Goal: Task Accomplishment & Management: Manage account settings

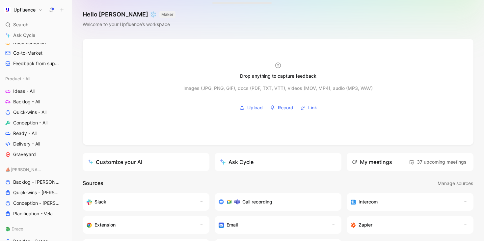
scroll to position [219, 0]
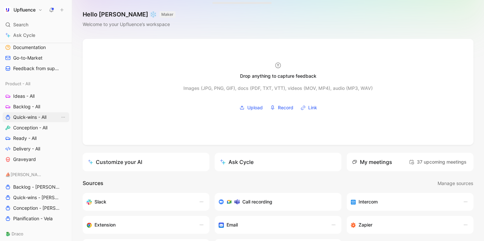
click at [34, 115] on span "Quick-wins - All" at bounding box center [29, 117] width 33 height 7
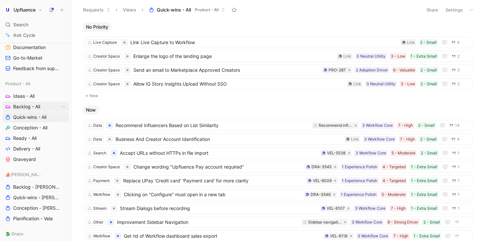
click at [36, 106] on span "Backlog - All" at bounding box center [26, 106] width 27 height 7
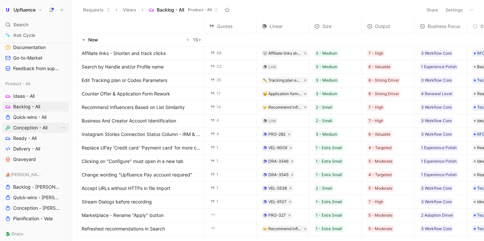
click at [32, 127] on span "Conception - All" at bounding box center [30, 128] width 34 height 7
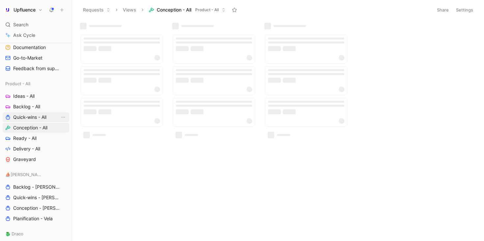
click at [43, 114] on span "Quick-wins - All" at bounding box center [29, 117] width 33 height 7
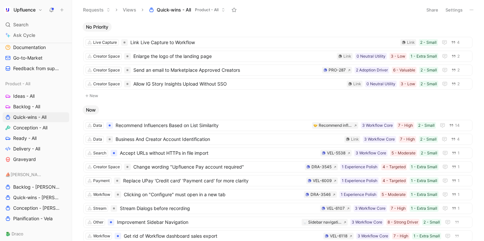
click at [456, 7] on button "Settings" at bounding box center [454, 9] width 23 height 9
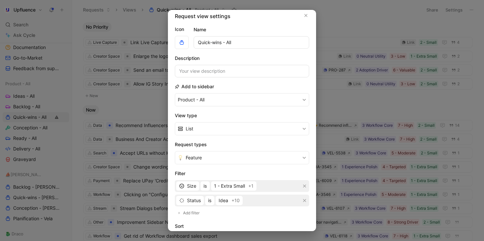
scroll to position [5, 0]
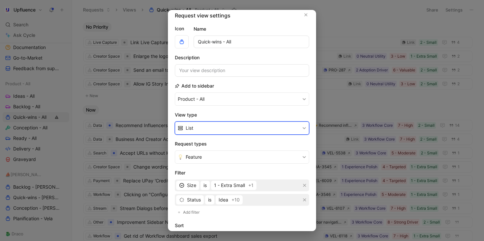
click at [252, 129] on button "List" at bounding box center [242, 128] width 134 height 13
click at [229, 163] on div "Table" at bounding box center [246, 163] width 121 height 8
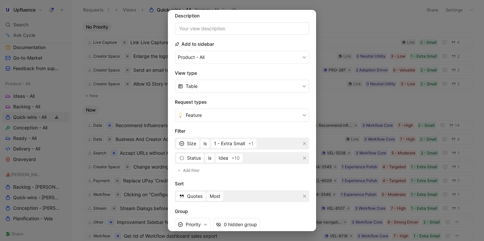
scroll to position [45, 0]
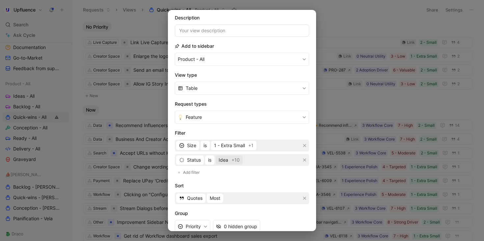
click at [226, 163] on span "Idea" at bounding box center [224, 160] width 10 height 8
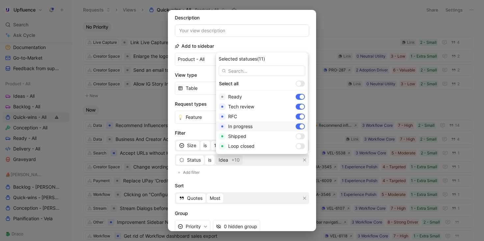
scroll to position [79, 0]
click at [300, 125] on div at bounding box center [302, 126] width 5 height 5
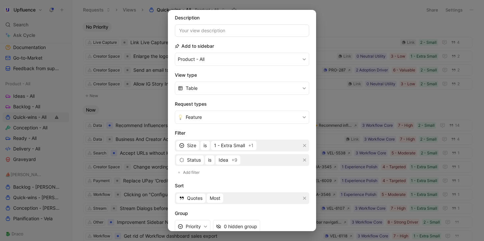
scroll to position [107, 0]
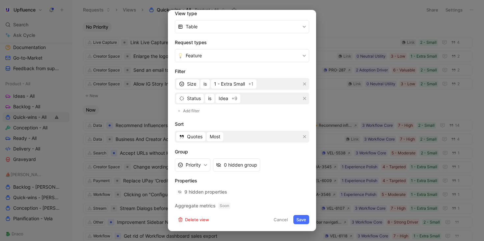
click at [305, 219] on button "Save" at bounding box center [302, 219] width 16 height 9
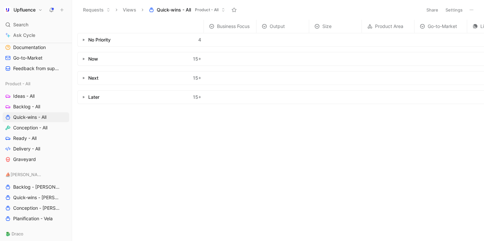
click at [85, 40] on button "button" at bounding box center [83, 40] width 7 height 7
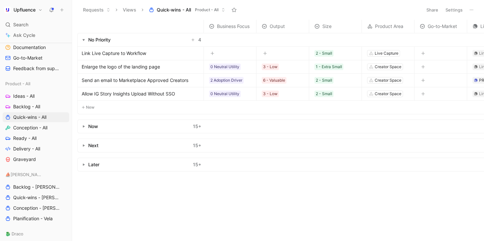
click at [84, 127] on use "button" at bounding box center [84, 127] width 2 height 2
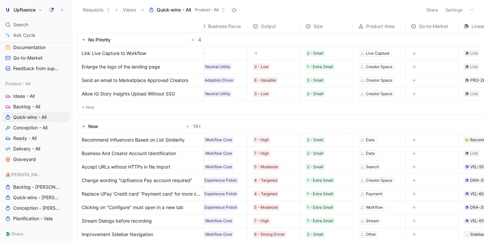
scroll to position [0, 0]
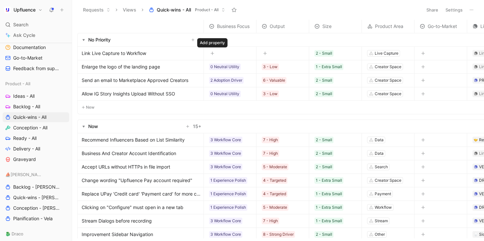
click at [213, 51] on button "button" at bounding box center [212, 53] width 7 height 7
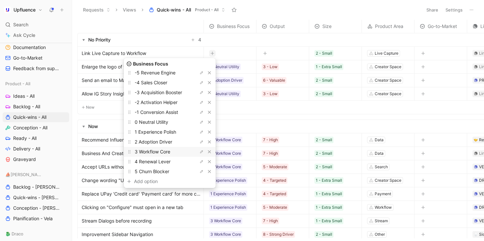
scroll to position [28, 0]
click at [170, 151] on span "3 Workflow Core" at bounding box center [153, 151] width 36 height 6
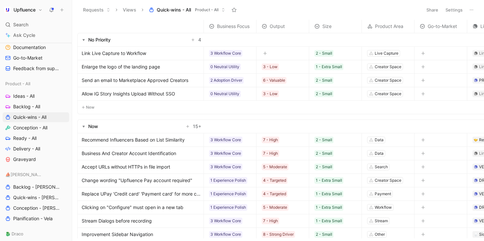
click at [267, 54] on icon "button" at bounding box center [265, 53] width 4 height 4
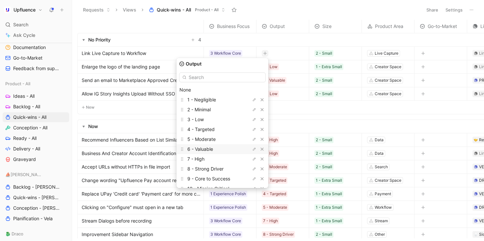
scroll to position [18, 0]
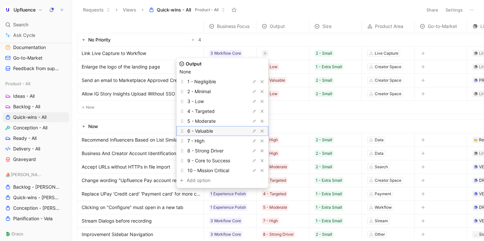
click at [227, 131] on div "6 - Valuable" at bounding box center [211, 131] width 49 height 8
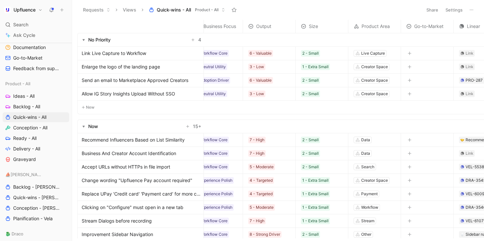
scroll to position [0, 21]
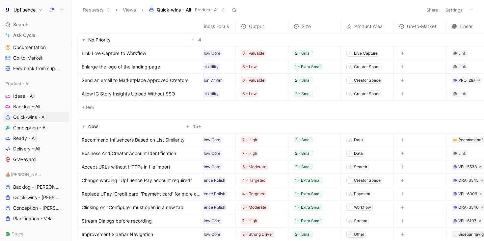
click at [402, 58] on div at bounding box center [420, 53] width 52 height 13
click at [402, 55] on icon "button" at bounding box center [403, 53] width 4 height 4
click at [456, 9] on button "Settings" at bounding box center [454, 9] width 23 height 9
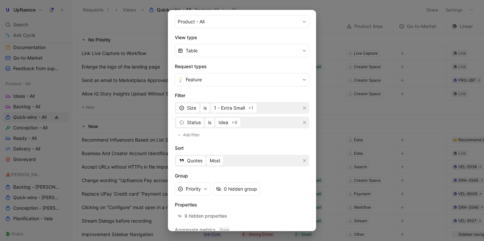
scroll to position [107, 0]
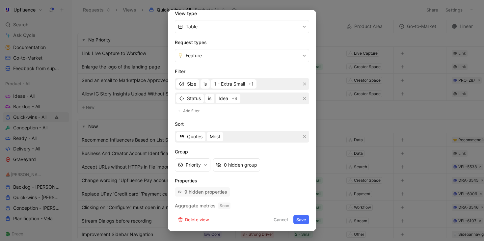
click at [216, 193] on div "9 hidden properties" at bounding box center [206, 192] width 43 height 8
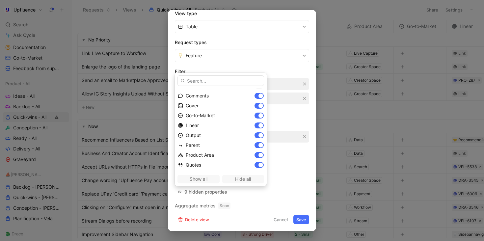
scroll to position [73, 0]
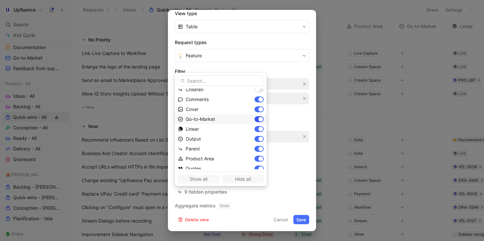
click at [259, 118] on div at bounding box center [261, 119] width 5 height 5
click at [259, 108] on div at bounding box center [261, 109] width 5 height 5
click at [259, 136] on div at bounding box center [261, 137] width 5 height 5
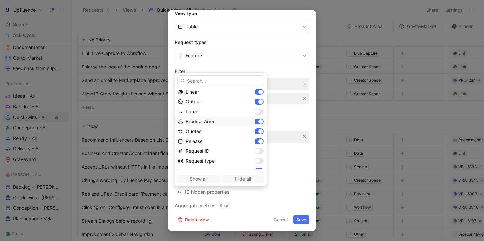
scroll to position [114, 0]
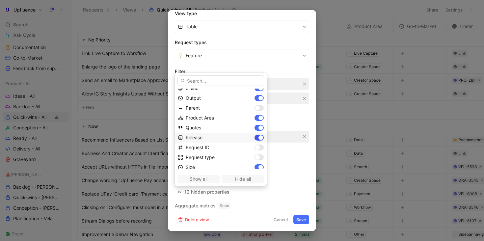
click at [259, 137] on div at bounding box center [261, 137] width 5 height 5
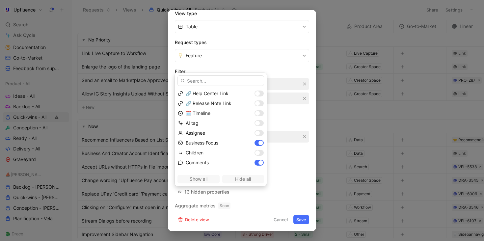
scroll to position [0, 0]
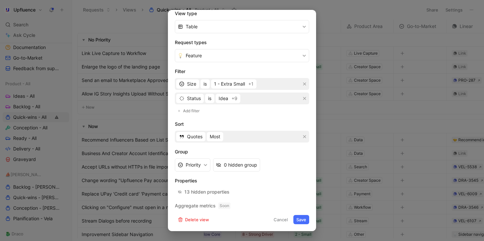
click at [304, 218] on button "Save" at bounding box center [302, 219] width 16 height 9
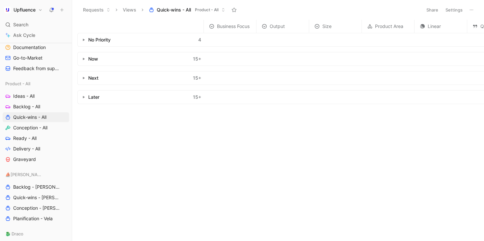
click at [84, 59] on icon "button" at bounding box center [83, 59] width 3 height 3
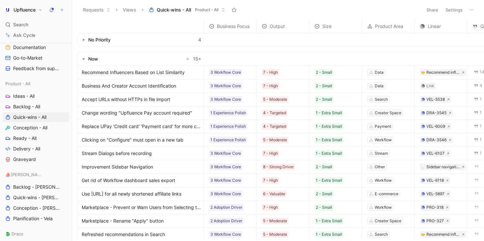
click at [83, 43] on button "button" at bounding box center [83, 40] width 7 height 7
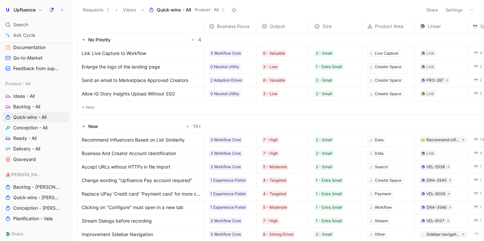
drag, startPoint x: 101, startPoint y: 54, endPoint x: 105, endPoint y: 130, distance: 76.2
click at [105, 130] on tbody "No Priority 4 Link Live Capture to Workflow 3 Workflow Core 6 - Valuable 2 - Sm…" at bounding box center [356, 218] width 559 height 371
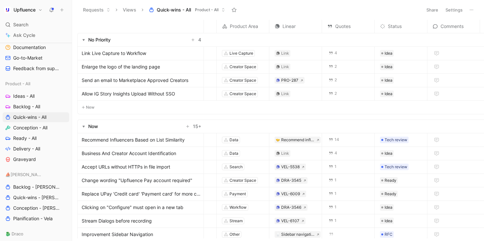
scroll to position [0, 157]
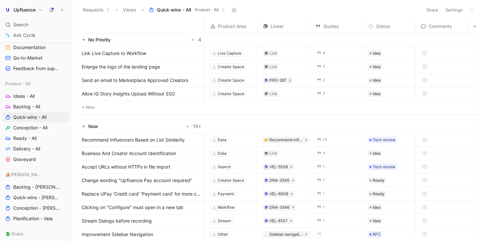
click at [461, 13] on button "Settings" at bounding box center [454, 9] width 23 height 9
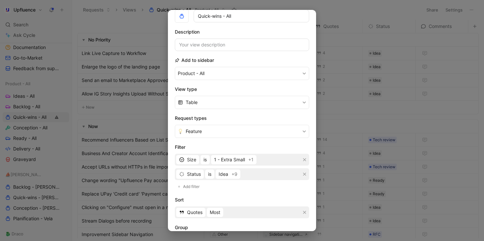
scroll to position [107, 0]
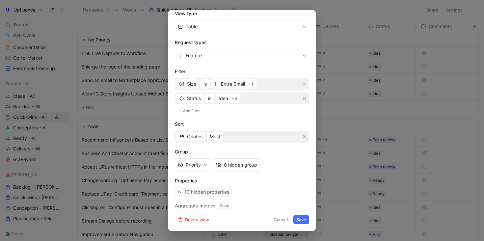
click at [220, 189] on div "13 hidden properties" at bounding box center [207, 192] width 45 height 8
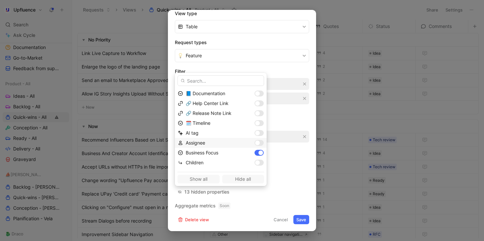
scroll to position [0, 0]
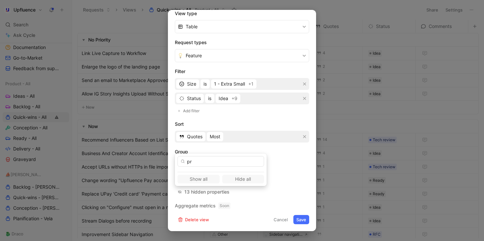
type input "p"
click at [282, 221] on button "Cancel" at bounding box center [281, 219] width 20 height 9
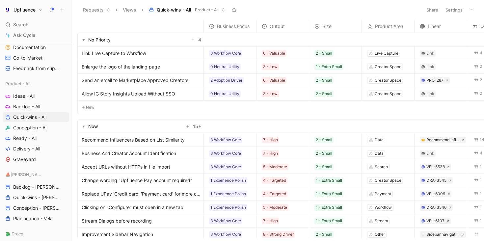
click at [136, 58] on div "Link Live Capture to Workflow" at bounding box center [141, 53] width 126 height 13
click at [134, 54] on span "Link Live Capture to Workflow" at bounding box center [114, 53] width 65 height 8
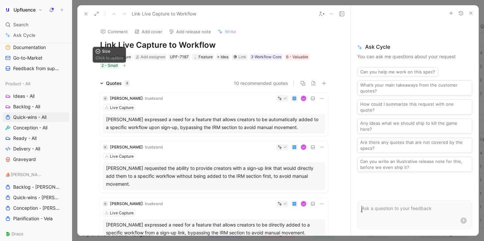
click at [125, 67] on icon "button" at bounding box center [125, 66] width 4 height 4
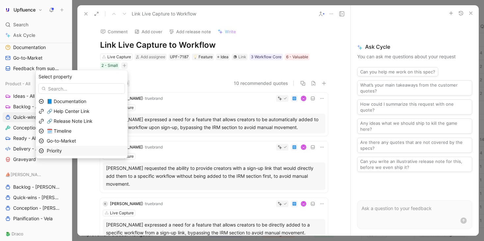
click at [92, 151] on div "Priority" at bounding box center [86, 151] width 78 height 8
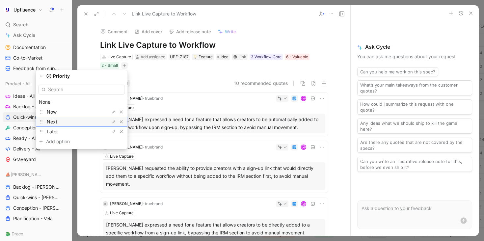
click at [93, 121] on div "Next" at bounding box center [71, 122] width 49 height 8
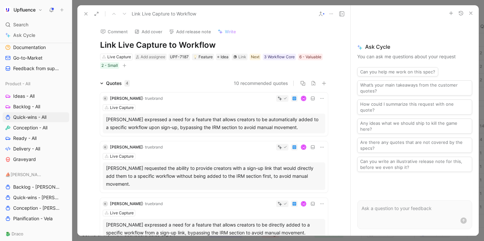
click at [85, 13] on use at bounding box center [86, 14] width 3 height 3
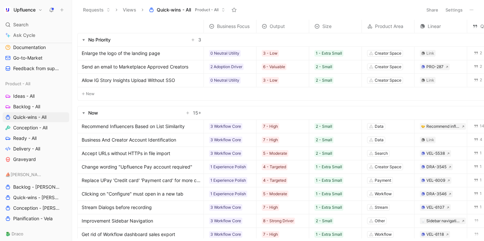
click at [150, 52] on span "Enlarge the logo of the landing page" at bounding box center [121, 53] width 78 height 8
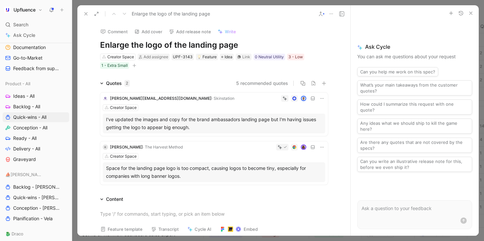
click at [139, 67] on div "Creator Space Add assignee UPF-3143 Feature Idea Link 0 Neutral Utility 3 - Low…" at bounding box center [214, 61] width 229 height 16
click at [135, 65] on icon "button" at bounding box center [134, 66] width 4 height 4
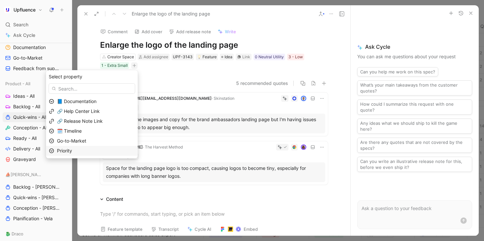
click at [111, 149] on div "Priority" at bounding box center [96, 151] width 78 height 8
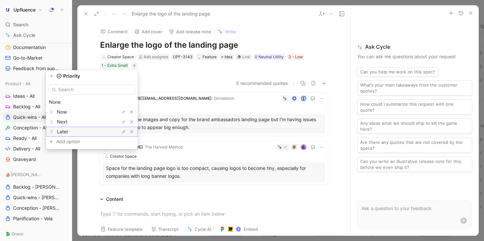
click at [97, 133] on div "Later" at bounding box center [81, 132] width 49 height 8
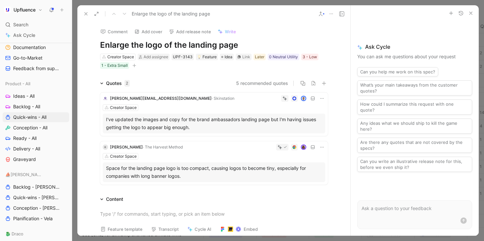
click at [86, 14] on icon at bounding box center [85, 13] width 5 height 5
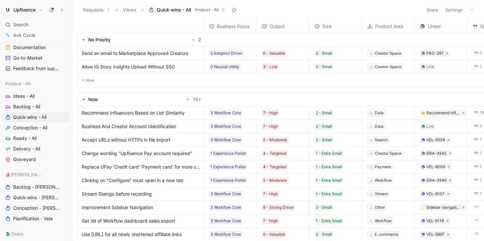
click at [156, 65] on span "Allow IG Story Insights Upload Without SSO" at bounding box center [129, 67] width 94 height 8
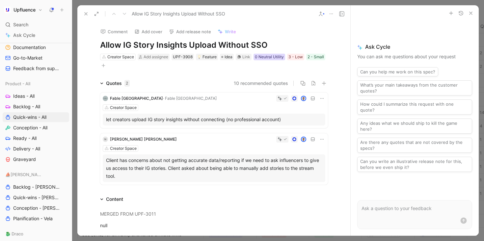
click at [273, 55] on div "0 Neutral Utility" at bounding box center [269, 57] width 29 height 7
click at [293, 57] on div "3 - Low" at bounding box center [296, 57] width 14 height 7
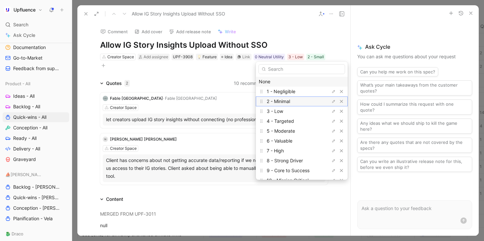
click at [290, 99] on span "2 - Minimal" at bounding box center [278, 102] width 23 height 6
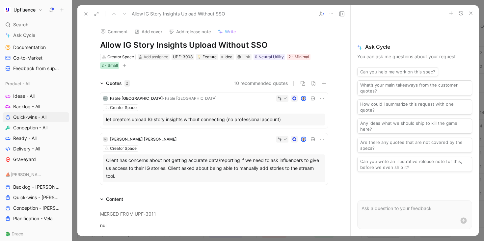
click at [105, 63] on div "2 - Small" at bounding box center [109, 65] width 16 height 7
click at [125, 65] on icon "button" at bounding box center [125, 66] width 4 height 4
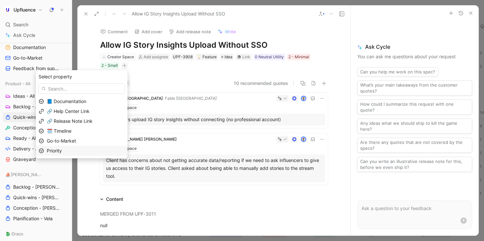
click at [91, 150] on div "Priority" at bounding box center [86, 151] width 78 height 8
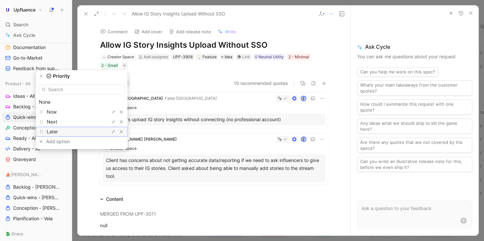
click at [87, 133] on div "Later" at bounding box center [71, 132] width 49 height 8
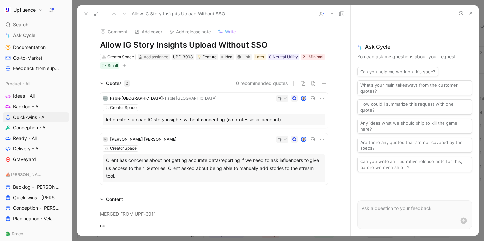
click at [85, 12] on icon at bounding box center [85, 13] width 5 height 5
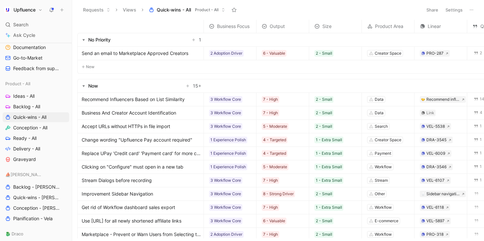
click at [156, 52] on span "Send an email to Marketplace Approved Creators" at bounding box center [135, 53] width 107 height 8
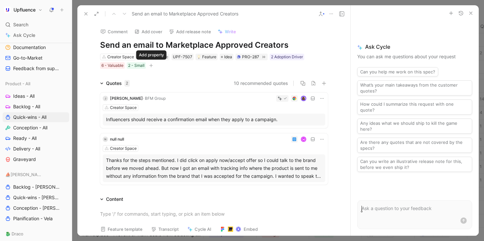
click at [151, 66] on icon "button" at bounding box center [151, 66] width 4 height 4
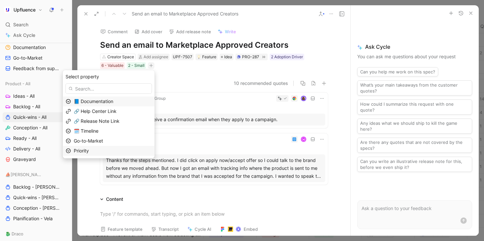
click at [116, 147] on div "Priority" at bounding box center [113, 151] width 78 height 8
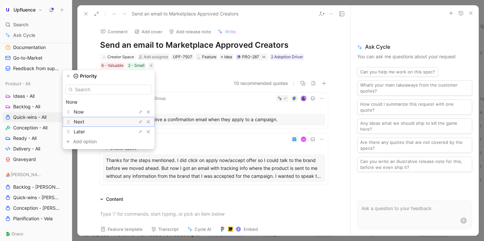
click at [113, 121] on div "Next" at bounding box center [98, 122] width 49 height 8
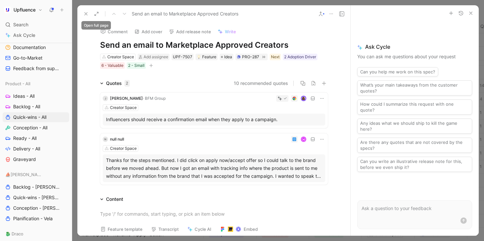
click at [85, 15] on icon at bounding box center [85, 13] width 5 height 5
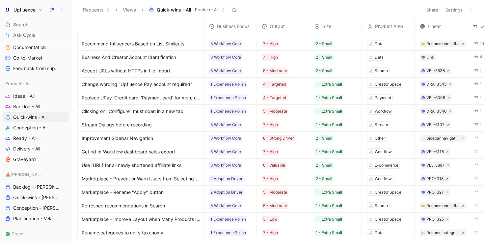
scroll to position [111, 0]
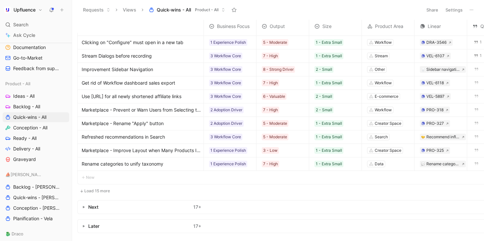
click at [98, 191] on button "Load 15 more" at bounding box center [94, 191] width 35 height 8
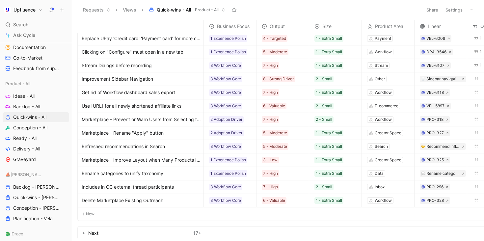
scroll to position [103, 0]
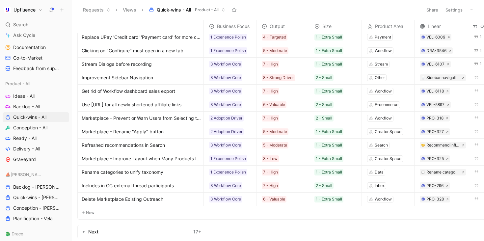
click at [165, 160] on span "Marketplace - Improve Layout when Many Products Imported" at bounding box center [141, 159] width 119 height 8
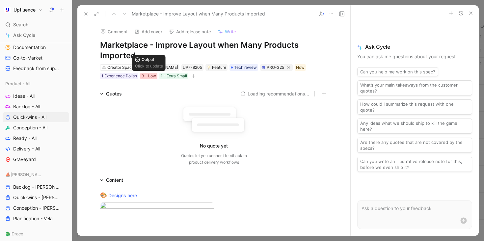
click at [154, 77] on div "3 - Low" at bounding box center [149, 76] width 14 height 7
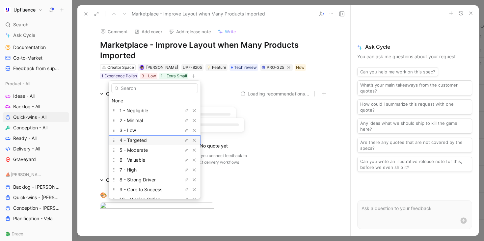
click at [148, 143] on div "4 - Targeted" at bounding box center [144, 140] width 49 height 8
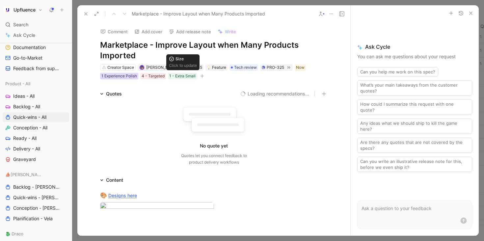
click at [122, 79] on div "1 Experience Polish" at bounding box center [119, 76] width 36 height 7
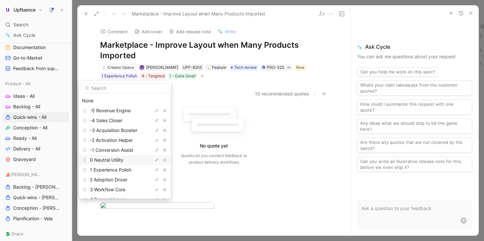
scroll to position [12, 0]
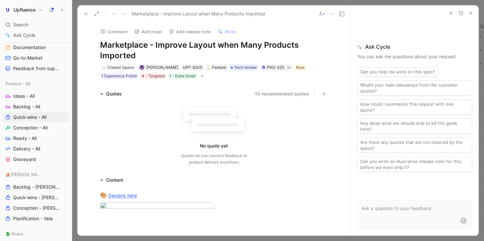
click at [85, 13] on use at bounding box center [86, 14] width 3 height 3
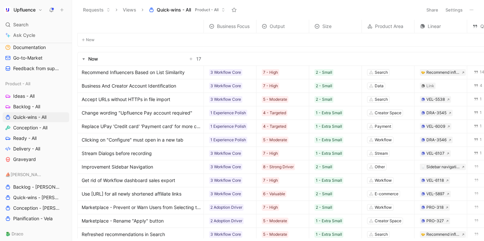
scroll to position [18, 0]
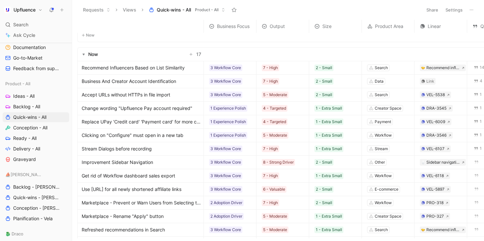
click at [169, 79] on span "Business And Creator Account Identification" at bounding box center [129, 81] width 95 height 8
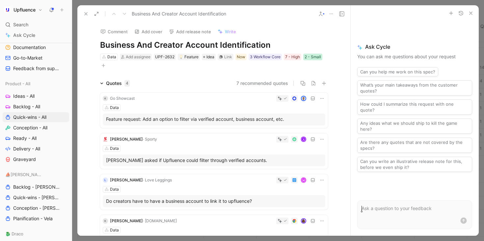
click at [310, 55] on div "2 - Small" at bounding box center [313, 57] width 16 height 7
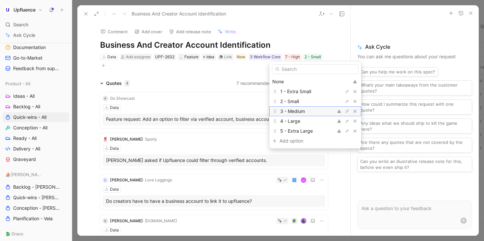
click at [304, 111] on span "3 - Medium" at bounding box center [292, 111] width 25 height 6
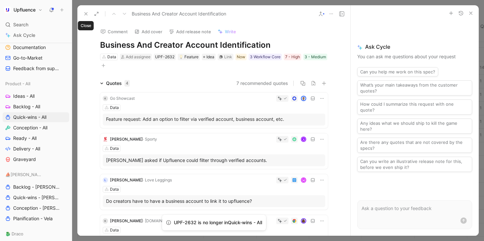
click at [87, 14] on use at bounding box center [86, 14] width 3 height 3
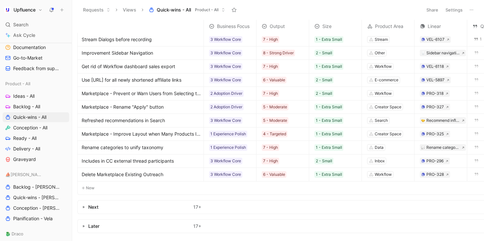
scroll to position [112, 0]
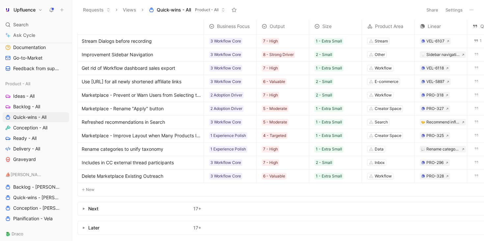
click at [82, 209] on icon "button" at bounding box center [83, 209] width 3 height 3
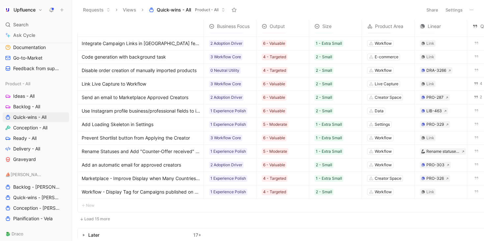
scroll to position [368, 0]
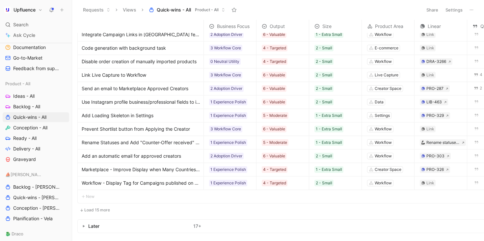
click at [85, 227] on icon "button" at bounding box center [83, 226] width 3 height 3
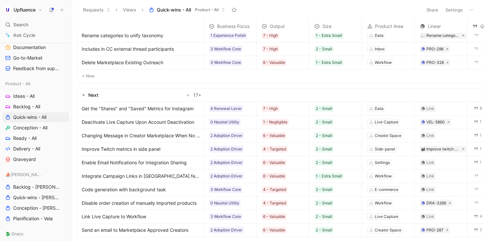
scroll to position [198, 0]
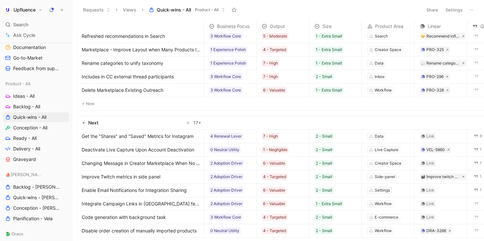
click at [470, 7] on icon at bounding box center [471, 9] width 5 height 5
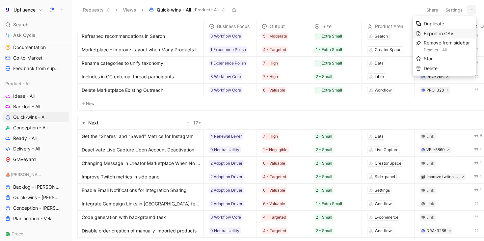
click at [448, 35] on span "Export in CSV" at bounding box center [439, 34] width 30 height 6
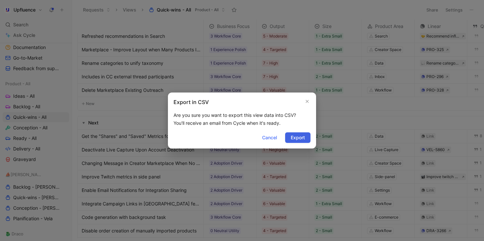
click at [304, 135] on span "Export" at bounding box center [298, 138] width 14 height 8
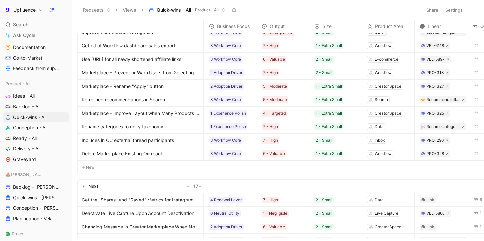
scroll to position [114, 0]
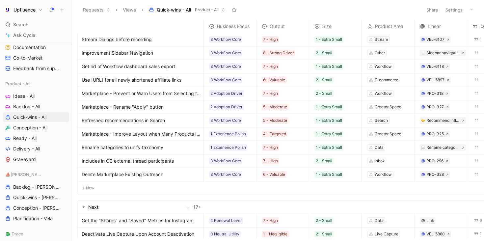
click at [155, 174] on span "Delete Marketplace Existing Outreach" at bounding box center [123, 175] width 82 height 8
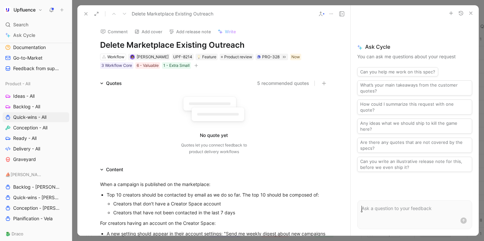
click at [113, 43] on h1 "Delete Marketplace Existing Outreach" at bounding box center [214, 45] width 228 height 11
click at [162, 85] on div "5 recommended quotes" at bounding box center [227, 83] width 201 height 8
click at [172, 66] on div "1 - Extra Small" at bounding box center [176, 65] width 26 height 7
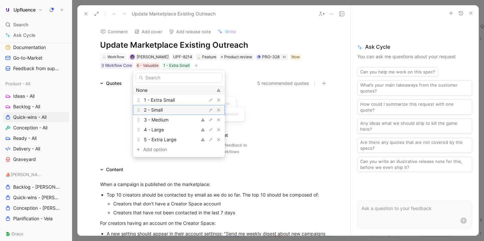
click at [171, 109] on div "2 - Small" at bounding box center [168, 110] width 49 height 8
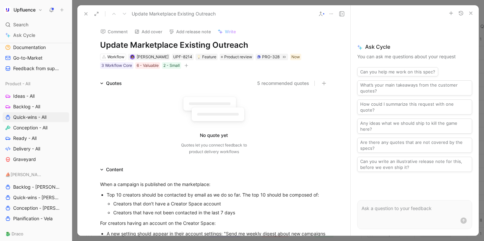
click at [85, 14] on use at bounding box center [86, 14] width 3 height 3
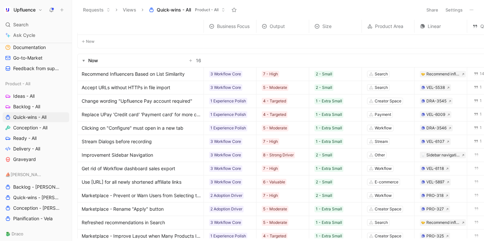
scroll to position [10, 0]
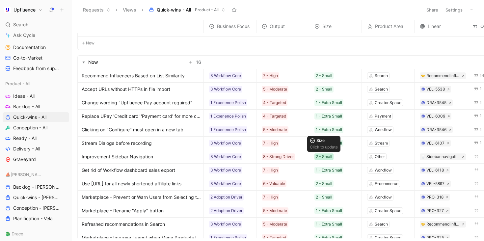
click at [330, 157] on div "2 - Small" at bounding box center [324, 157] width 16 height 7
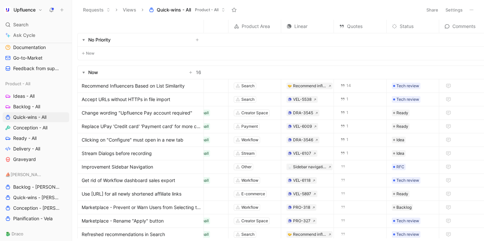
scroll to position [0, 152]
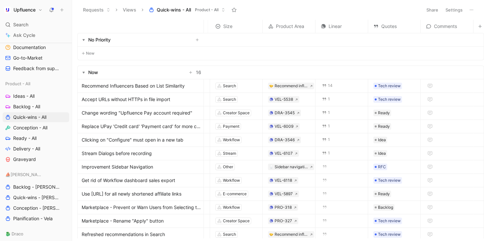
drag, startPoint x: 389, startPoint y: 25, endPoint x: 183, endPoint y: 40, distance: 207.1
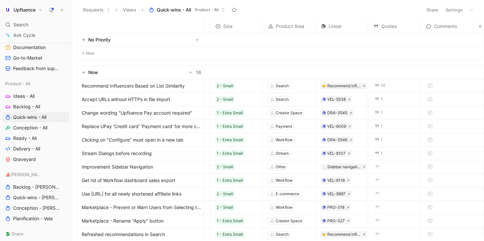
scroll to position [0, 0]
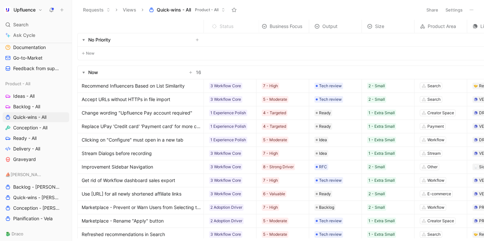
drag, startPoint x: 333, startPoint y: 29, endPoint x: 230, endPoint y: 29, distance: 103.5
click at [230, 29] on span "Status" at bounding box center [227, 26] width 14 height 8
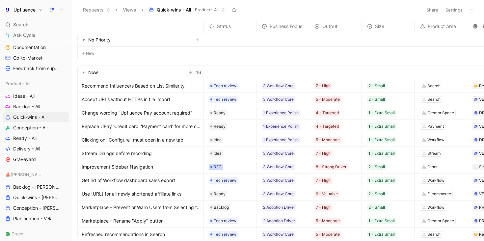
click at [219, 166] on span "RFC" at bounding box center [218, 167] width 8 height 7
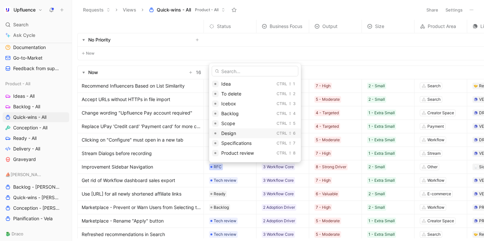
scroll to position [77, 0]
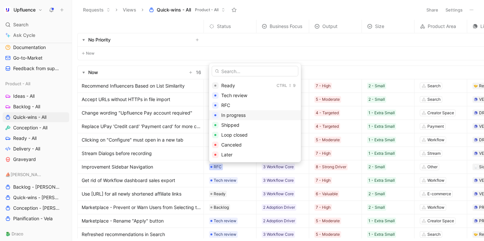
click at [242, 116] on span "In progress" at bounding box center [233, 115] width 24 height 6
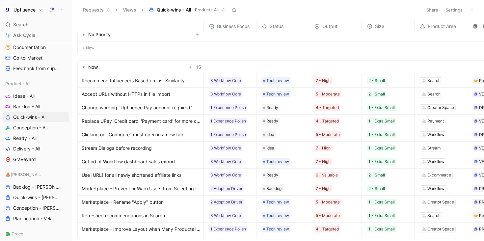
scroll to position [0, 0]
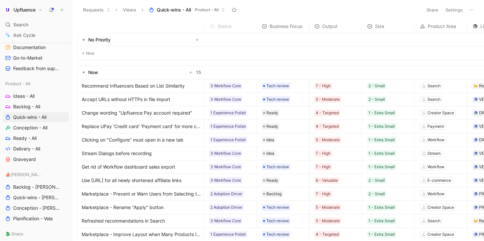
drag, startPoint x: 273, startPoint y: 28, endPoint x: 249, endPoint y: 45, distance: 29.7
click at [220, 28] on span "Status" at bounding box center [225, 26] width 14 height 8
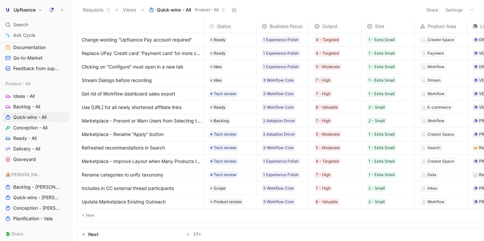
scroll to position [73, 157]
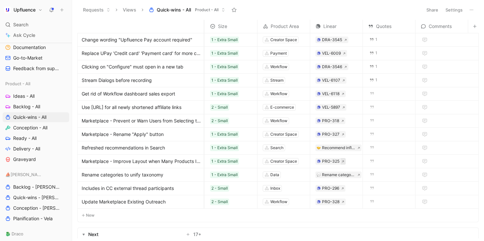
click at [344, 160] on button at bounding box center [343, 161] width 5 height 7
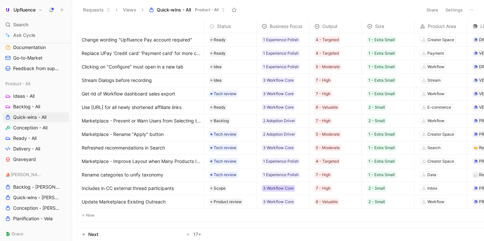
scroll to position [73, 10]
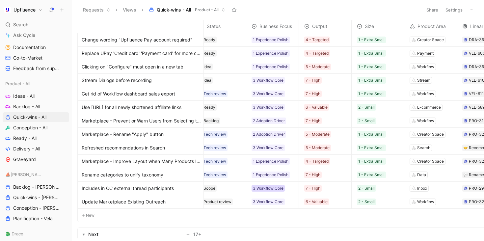
click at [277, 189] on div "3 Workflow Core" at bounding box center [268, 188] width 31 height 7
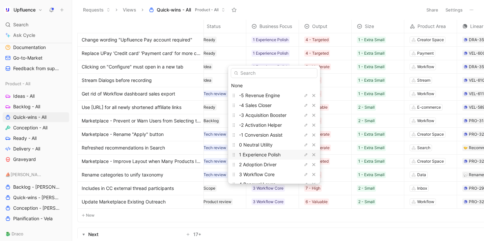
scroll to position [28, 0]
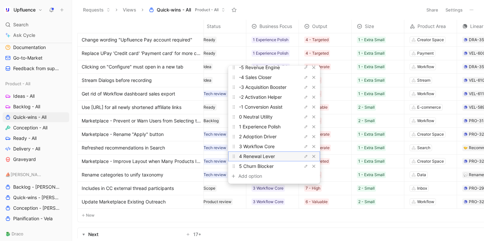
click at [270, 157] on span "4 Renewal Lever" at bounding box center [257, 157] width 36 height 6
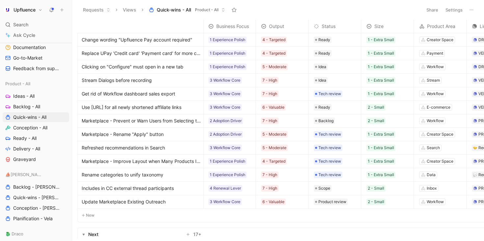
scroll to position [73, 0]
click at [233, 189] on div "4 Renewal Lever" at bounding box center [226, 188] width 31 height 7
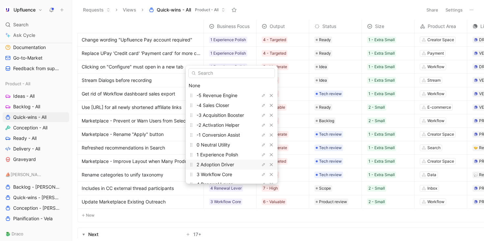
scroll to position [28, 0]
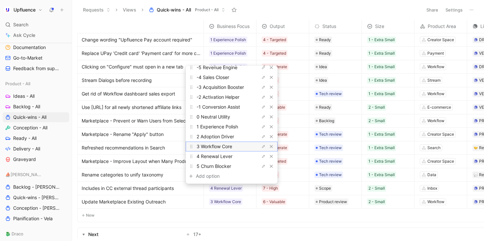
click at [229, 146] on span "3 Workflow Core" at bounding box center [215, 147] width 36 height 6
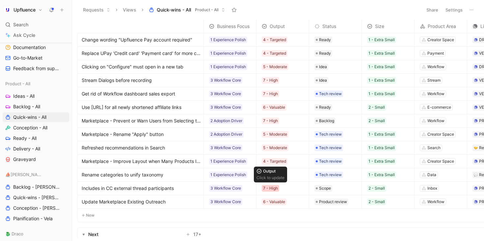
click at [273, 188] on div "7 - High" at bounding box center [270, 188] width 15 height 7
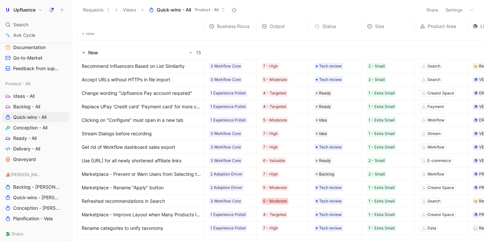
scroll to position [0, 0]
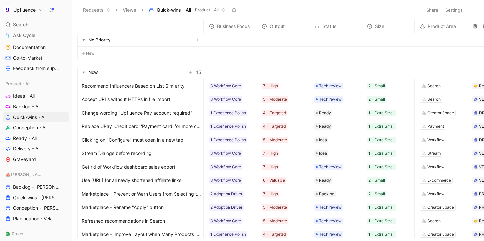
click at [275, 28] on span "Output" at bounding box center [277, 26] width 15 height 8
click at [268, 25] on div "Output" at bounding box center [283, 26] width 52 height 8
click at [84, 39] on use "button" at bounding box center [84, 40] width 2 height 2
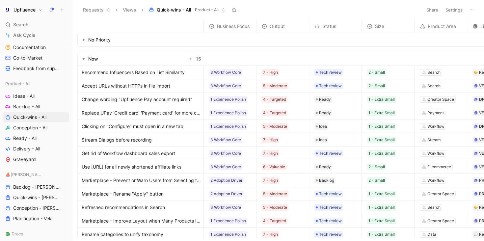
click at [84, 39] on icon "button" at bounding box center [83, 40] width 3 height 3
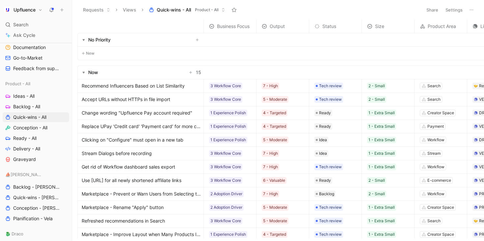
click at [84, 39] on use "button" at bounding box center [84, 40] width 2 height 2
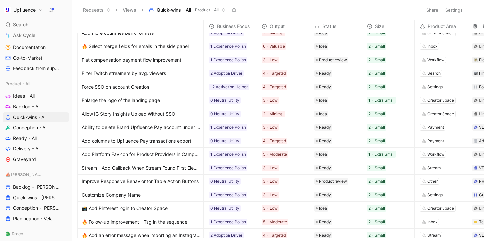
scroll to position [594, 0]
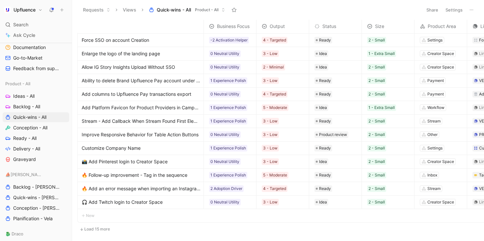
click at [102, 229] on button "Load 15 more" at bounding box center [94, 229] width 35 height 8
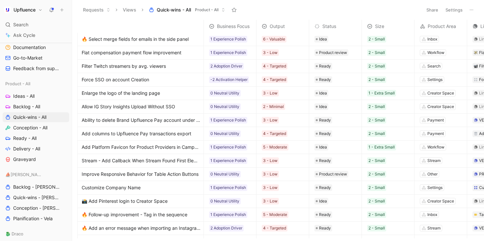
scroll to position [576, 0]
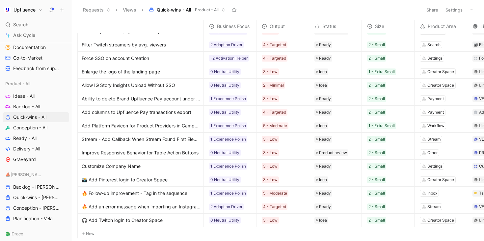
click at [183, 152] on span "Improve Responsive Behavior for Table Action Buttons" at bounding box center [140, 153] width 117 height 8
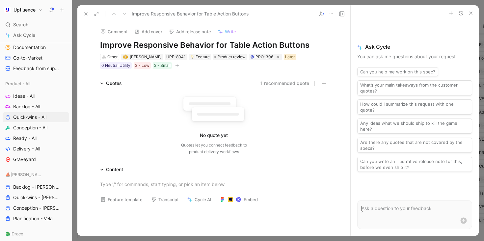
click at [285, 57] on div "Later" at bounding box center [290, 57] width 10 height 7
click at [85, 12] on icon at bounding box center [85, 13] width 5 height 5
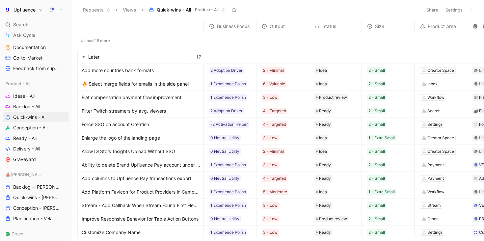
scroll to position [587, 0]
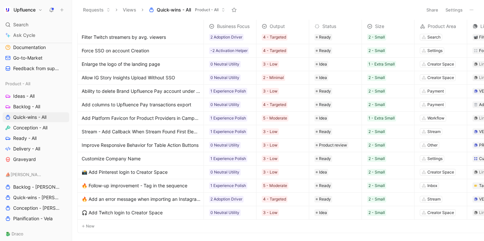
click at [174, 142] on span "Improve Responsive Behavior for Table Action Buttons" at bounding box center [140, 145] width 117 height 8
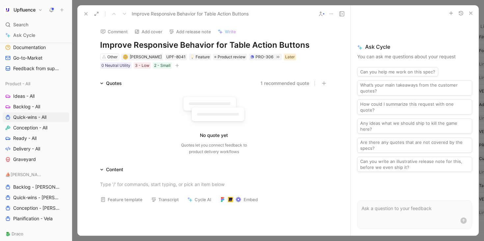
click at [285, 59] on div "Later" at bounding box center [290, 57] width 10 height 7
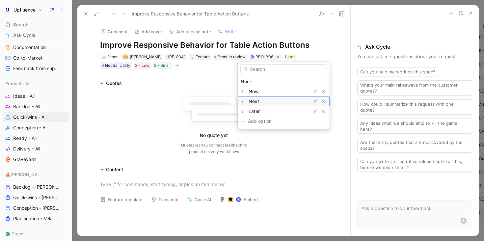
click at [275, 102] on div "Next" at bounding box center [273, 102] width 49 height 8
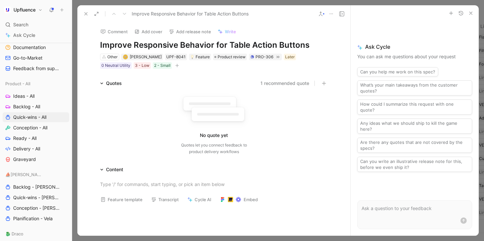
click at [86, 14] on icon at bounding box center [85, 13] width 5 height 5
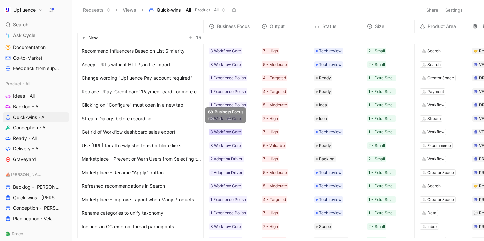
scroll to position [28, 0]
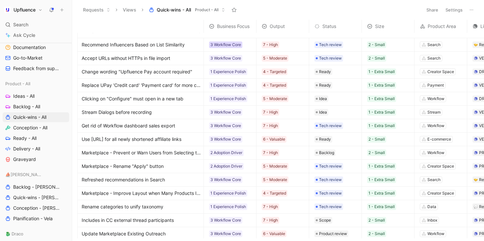
click at [232, 45] on div "3 Workflow Core" at bounding box center [226, 45] width 31 height 7
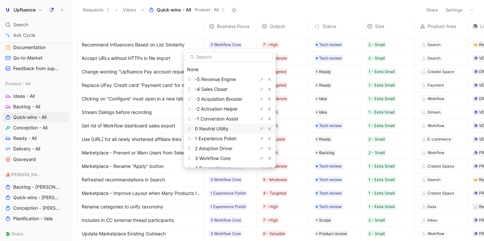
scroll to position [28, 0]
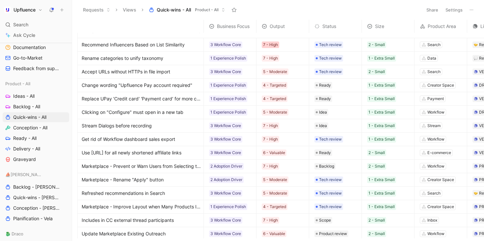
click at [270, 45] on div "7 - High" at bounding box center [270, 45] width 15 height 7
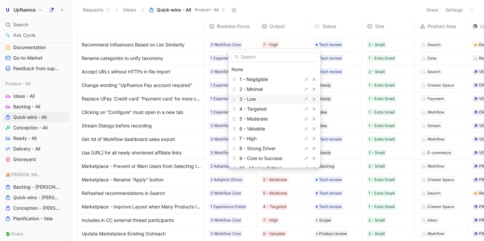
scroll to position [18, 0]
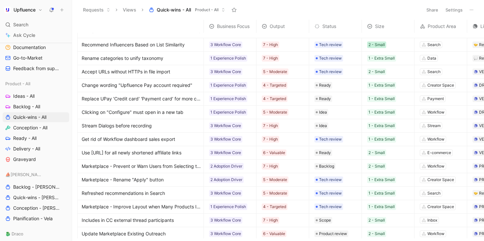
click at [380, 45] on div "2 - Small" at bounding box center [377, 45] width 16 height 7
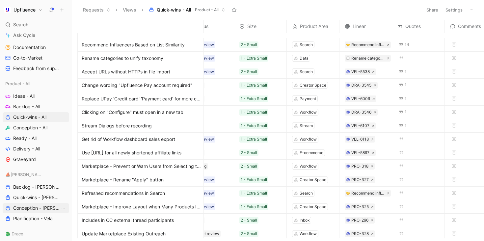
scroll to position [28, 128]
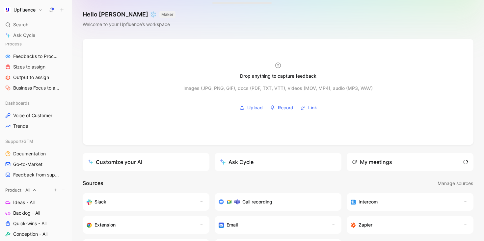
scroll to position [174, 0]
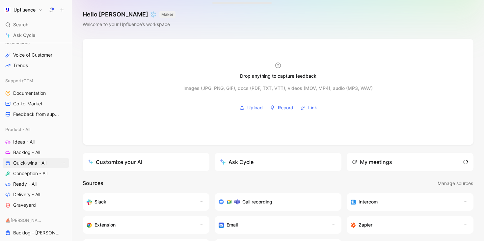
click at [36, 164] on span "Quick-wins - All" at bounding box center [29, 163] width 33 height 7
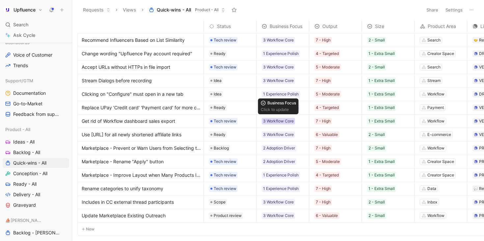
scroll to position [38, 0]
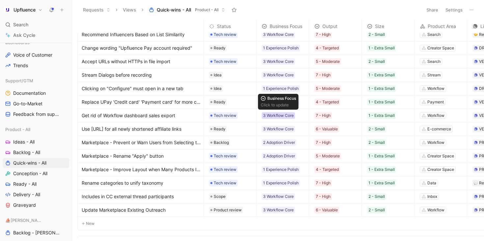
click at [289, 117] on div "3 Workflow Core" at bounding box center [278, 115] width 31 height 7
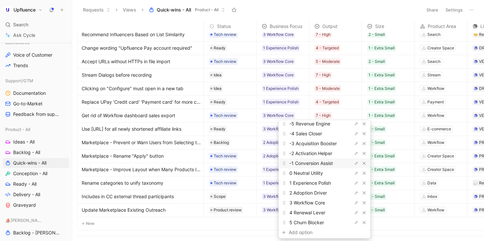
scroll to position [27, 0]
click at [307, 211] on span "4 Renewal Lever" at bounding box center [308, 213] width 36 height 6
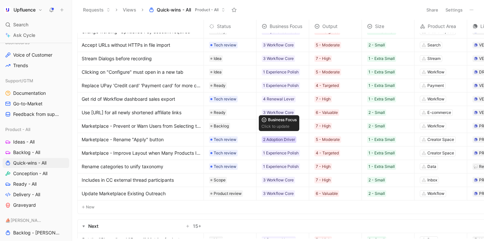
scroll to position [57, 0]
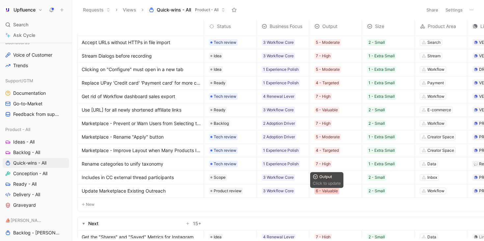
click at [324, 193] on div "6 - Valuable" at bounding box center [327, 191] width 22 height 7
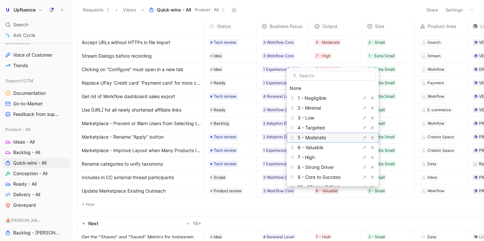
click at [322, 136] on span "5 - Moderate" at bounding box center [312, 138] width 28 height 6
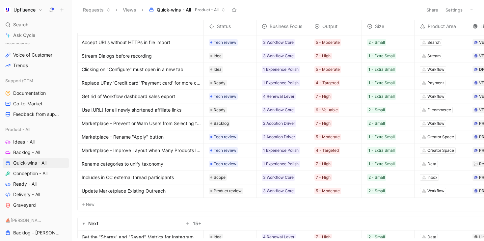
click at [320, 174] on div "7 - High" at bounding box center [323, 177] width 19 height 9
click at [320, 177] on div "7 - High" at bounding box center [323, 177] width 15 height 7
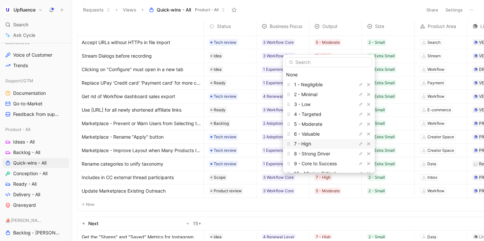
scroll to position [18, 0]
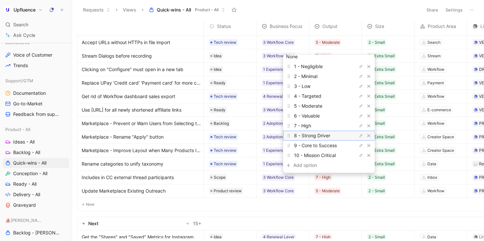
click at [319, 136] on span "8 - Strong Driver" at bounding box center [312, 136] width 36 height 6
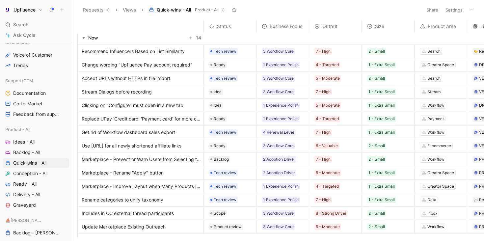
scroll to position [19, 0]
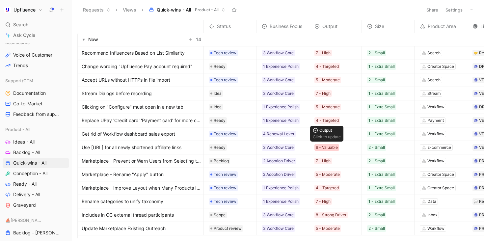
click at [334, 147] on div "6 - Valuable" at bounding box center [327, 147] width 22 height 7
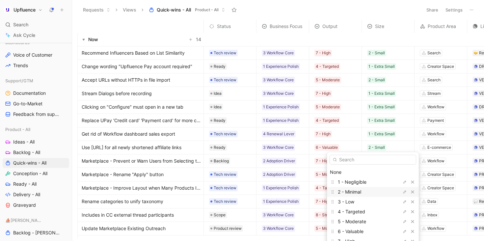
scroll to position [18, 0]
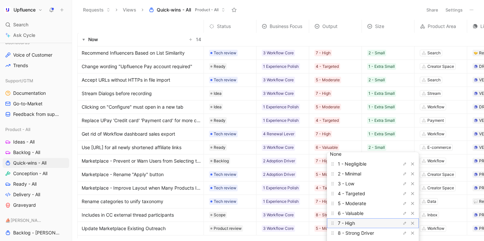
click at [353, 226] on div "7 - High" at bounding box center [362, 223] width 49 height 8
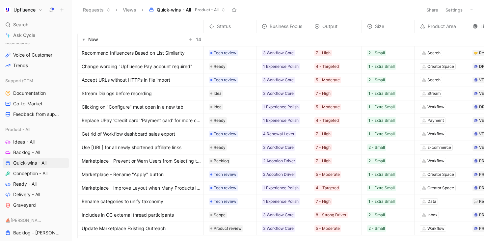
scroll to position [7, 0]
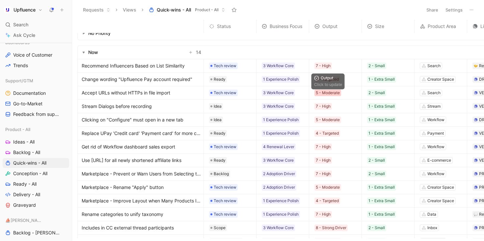
click at [334, 94] on div "5 - Moderate" at bounding box center [328, 93] width 24 height 7
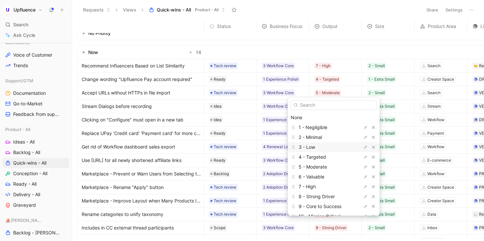
scroll to position [18, 0]
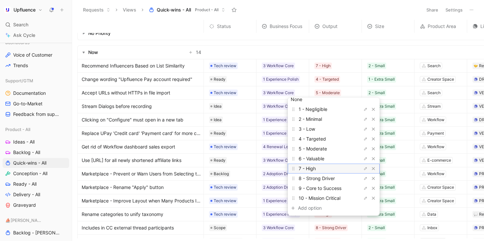
click at [330, 168] on div "7 - High" at bounding box center [323, 169] width 49 height 8
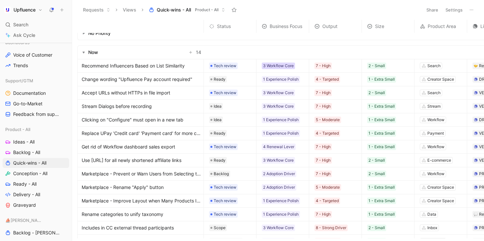
click at [290, 64] on div "3 Workflow Core" at bounding box center [278, 66] width 31 height 7
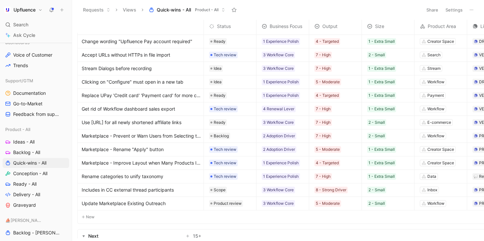
scroll to position [45, 0]
click at [286, 174] on div "1 Experience Polish" at bounding box center [281, 176] width 36 height 7
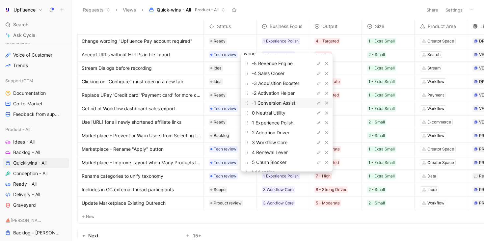
scroll to position [22, 0]
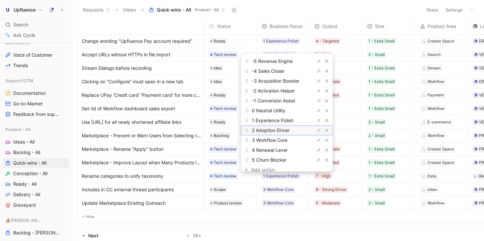
click at [281, 131] on span "2 Adoption Driver" at bounding box center [271, 131] width 38 height 6
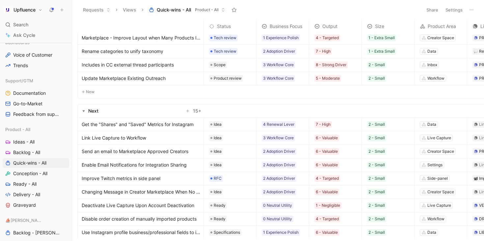
scroll to position [200, 0]
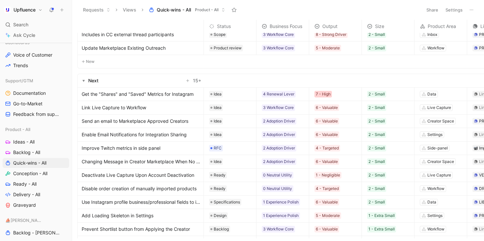
click at [320, 93] on div "7 - High" at bounding box center [323, 94] width 15 height 7
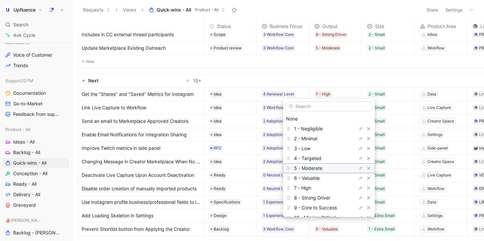
click at [319, 169] on span "5 - Moderate" at bounding box center [308, 168] width 28 height 6
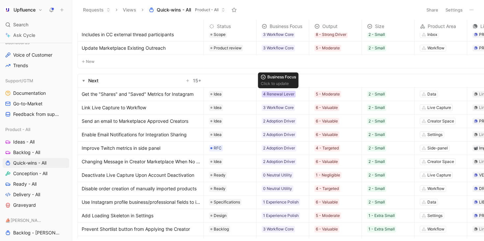
click at [285, 94] on div "4 Renewal Lever" at bounding box center [278, 94] width 31 height 7
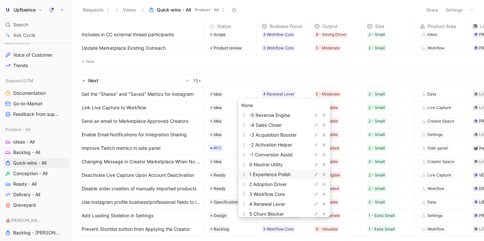
scroll to position [16, 0]
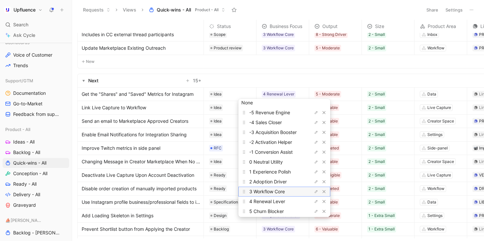
click at [277, 191] on span "3 Workflow Core" at bounding box center [267, 192] width 36 height 6
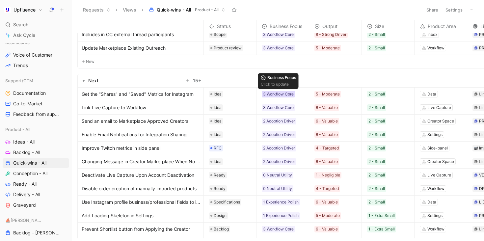
click at [288, 94] on div "3 Workflow Core" at bounding box center [278, 94] width 31 height 7
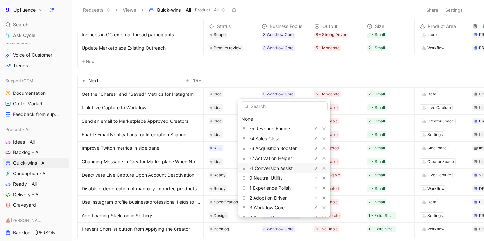
scroll to position [19, 0]
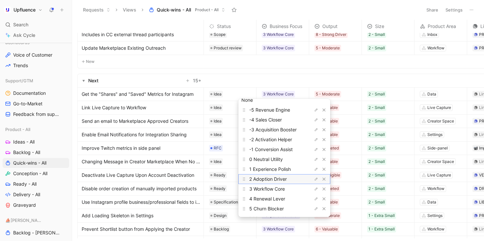
click at [280, 178] on span "2 Adoption Driver" at bounding box center [268, 179] width 38 height 6
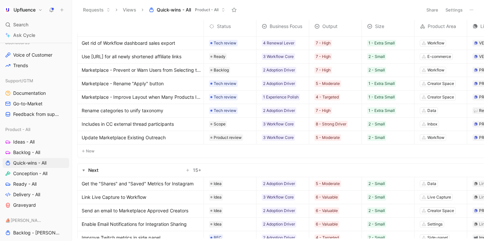
scroll to position [0, 0]
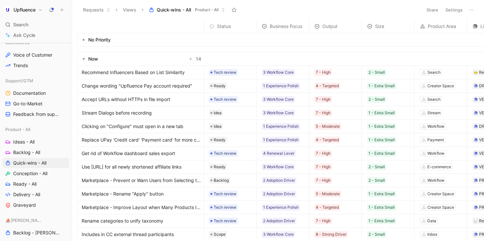
click at [85, 40] on button "button" at bounding box center [83, 40] width 7 height 7
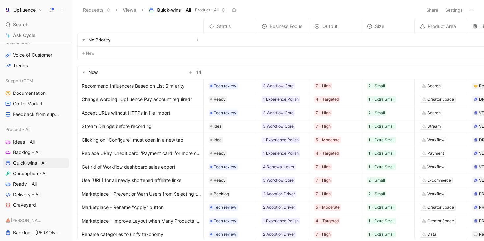
click at [85, 40] on button "button" at bounding box center [83, 40] width 7 height 7
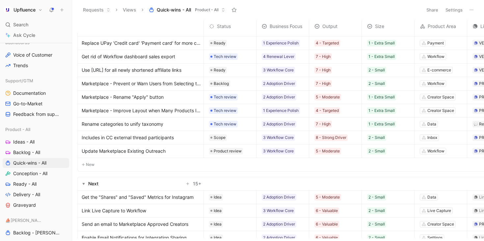
scroll to position [149, 0]
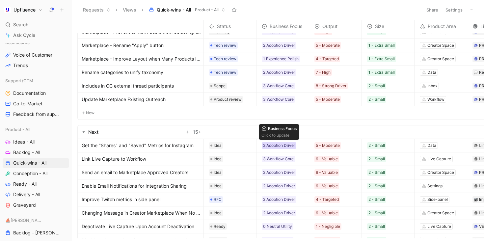
click at [287, 145] on div "2 Adoption Driver" at bounding box center [279, 145] width 32 height 7
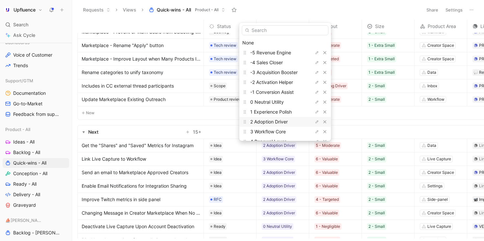
scroll to position [28, 0]
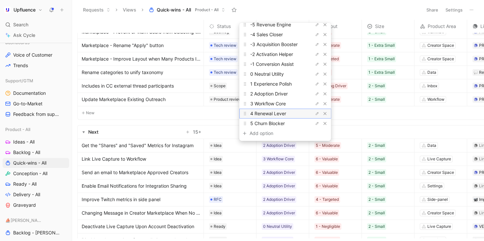
click at [280, 114] on span "4 Renewal Lever" at bounding box center [268, 114] width 36 height 6
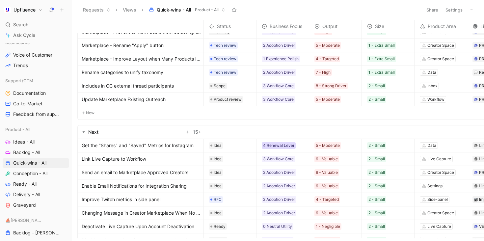
click at [288, 147] on div "4 Renewal Lever" at bounding box center [278, 145] width 31 height 7
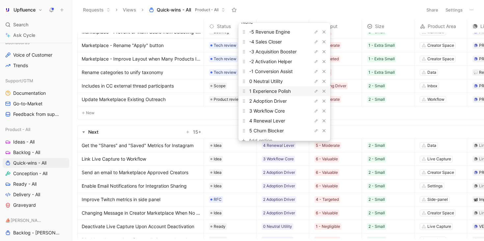
scroll to position [27, 0]
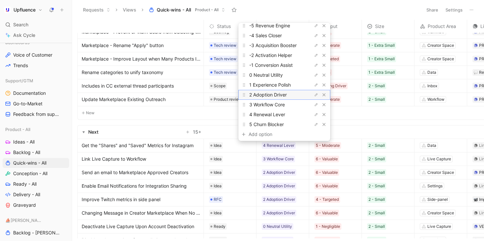
click at [279, 94] on span "2 Adoption Driver" at bounding box center [268, 95] width 38 height 6
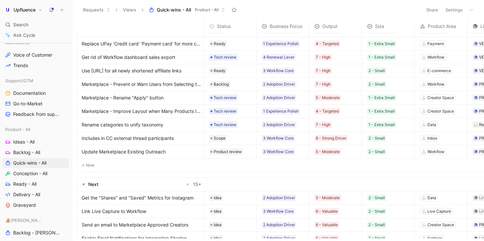
click at [184, 89] on div "Marketplace - Prevent or Warn Users from Selecting to Many Industry Topics" at bounding box center [141, 84] width 126 height 13
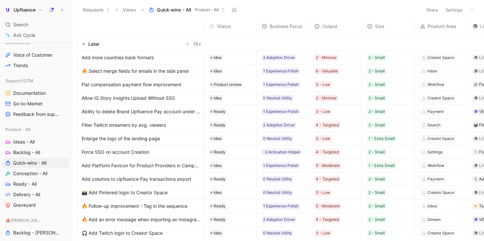
scroll to position [443, 0]
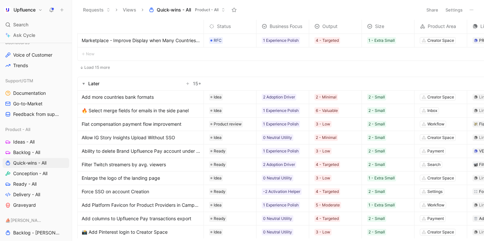
click at [94, 65] on button "Load 15 more" at bounding box center [94, 68] width 35 height 8
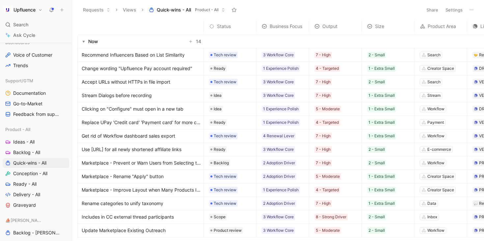
scroll to position [0, 0]
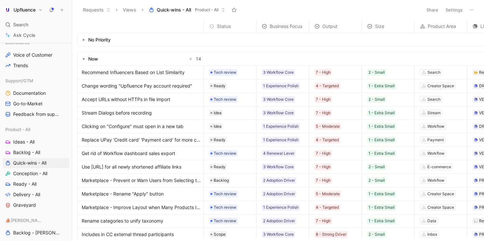
drag, startPoint x: 197, startPoint y: 58, endPoint x: 205, endPoint y: 60, distance: 8.5
click at [205, 60] on tr "Now 14" at bounding box center [356, 59] width 559 height 14
click at [205, 60] on td at bounding box center [420, 59] width 432 height 14
click at [237, 70] on div "Tech review" at bounding box center [223, 72] width 29 height 7
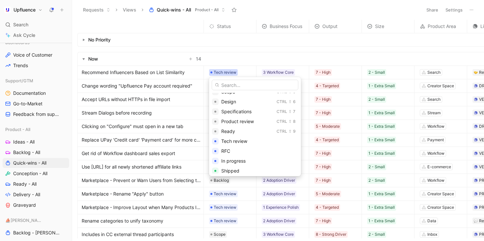
scroll to position [77, 0]
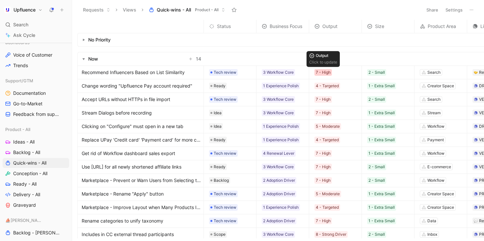
click at [321, 72] on div "7 - High" at bounding box center [323, 72] width 15 height 7
click at [282, 71] on div "3 Workflow Core" at bounding box center [278, 72] width 31 height 7
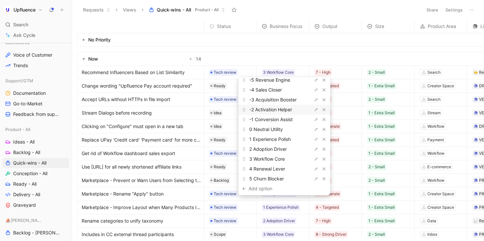
scroll to position [28, 0]
click at [282, 145] on span "2 Adoption Driver" at bounding box center [268, 148] width 38 height 6
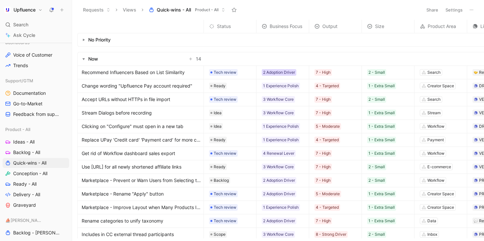
click at [293, 72] on div "2 Adoption Driver" at bounding box center [279, 72] width 32 height 7
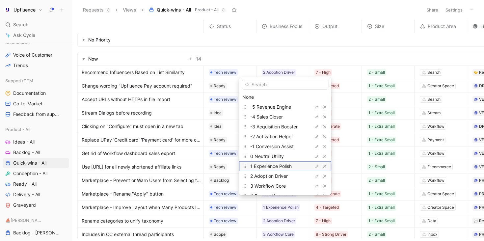
click at [287, 166] on span "1 Experience Polish" at bounding box center [271, 166] width 42 height 6
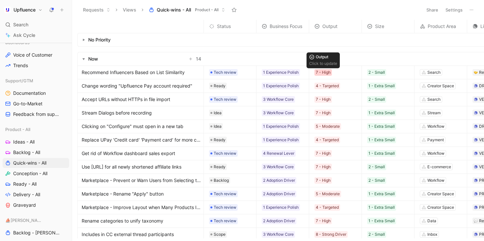
click at [325, 72] on div "7 - High" at bounding box center [323, 72] width 15 height 7
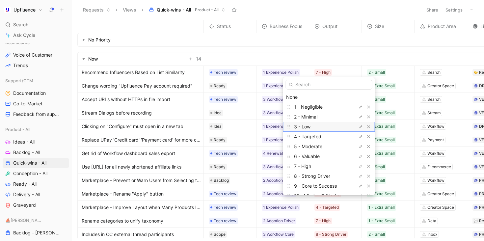
click at [327, 129] on div "3 - Low" at bounding box center [318, 127] width 49 height 8
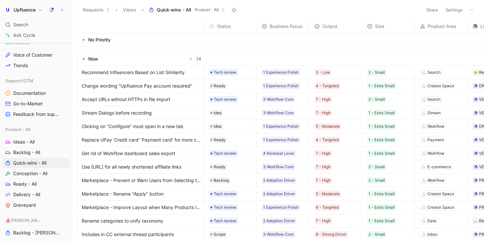
click at [160, 73] on span "Recommend Influencers Based on List Similarity" at bounding box center [133, 73] width 103 height 8
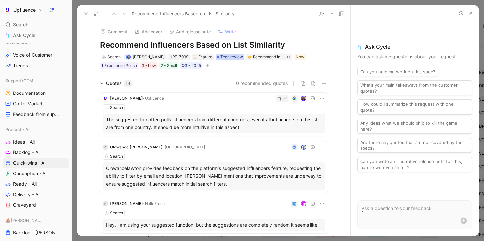
click at [233, 58] on span "Tech review" at bounding box center [231, 57] width 23 height 7
click at [300, 58] on div "Now" at bounding box center [300, 57] width 9 height 7
click at [231, 58] on span "Tech review" at bounding box center [231, 57] width 23 height 7
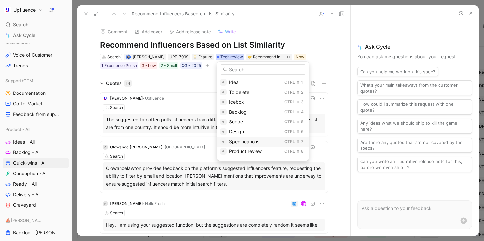
scroll to position [77, 0]
click at [253, 107] on div "RFC" at bounding box center [267, 104] width 77 height 8
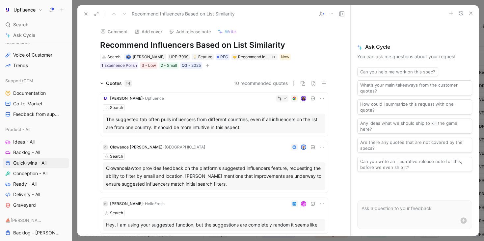
click at [86, 11] on icon at bounding box center [85, 13] width 5 height 5
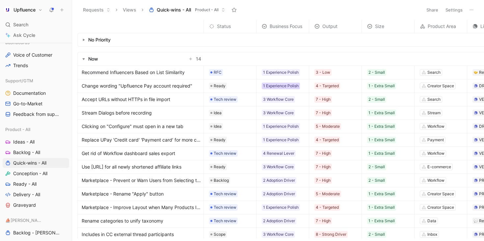
click at [290, 86] on div "1 Experience Polish" at bounding box center [281, 86] width 36 height 7
click at [335, 87] on div "4 - Targeted" at bounding box center [327, 86] width 23 height 7
click at [337, 86] on div "4 - Targeted" at bounding box center [327, 86] width 23 height 7
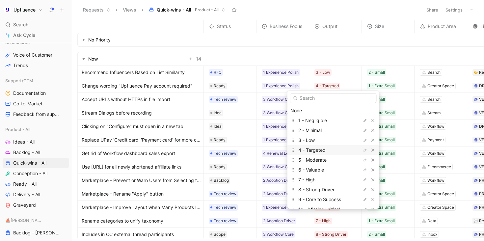
scroll to position [6, 0]
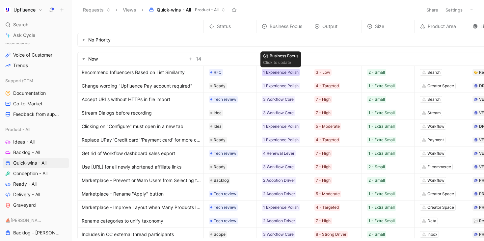
click at [286, 70] on div "1 Experience Polish" at bounding box center [281, 72] width 36 height 7
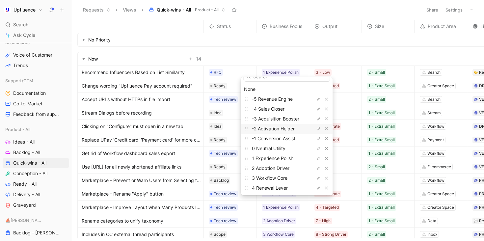
scroll to position [0, 0]
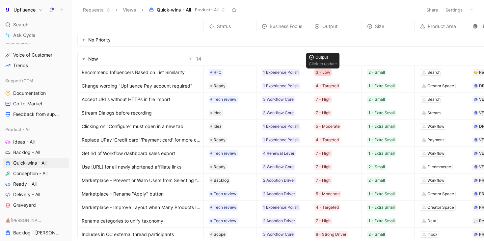
click at [323, 72] on div "3 - Low" at bounding box center [323, 72] width 14 height 7
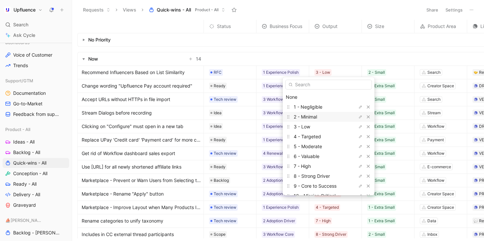
scroll to position [18, 0]
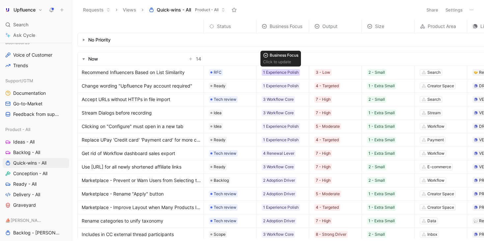
click at [290, 71] on div "1 Experience Polish" at bounding box center [281, 72] width 36 height 7
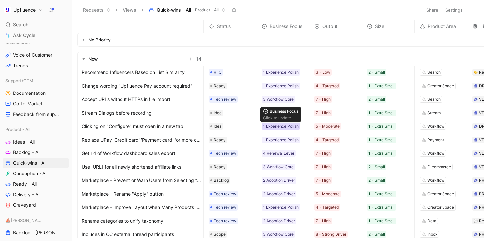
click at [283, 128] on div "1 Experience Polish" at bounding box center [281, 126] width 36 height 7
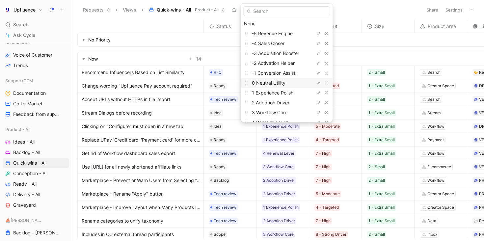
scroll to position [28, 0]
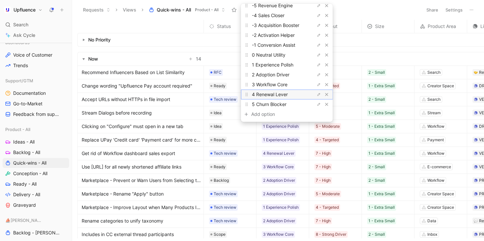
click at [288, 92] on div "4 Renewal Lever" at bounding box center [276, 95] width 49 height 8
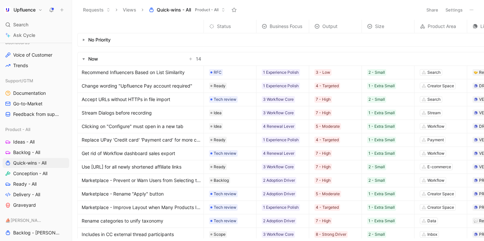
scroll to position [16, 0]
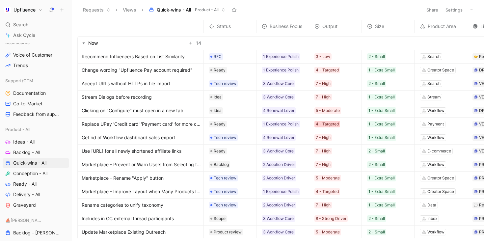
click at [337, 125] on div "4 - Targeted" at bounding box center [327, 124] width 23 height 7
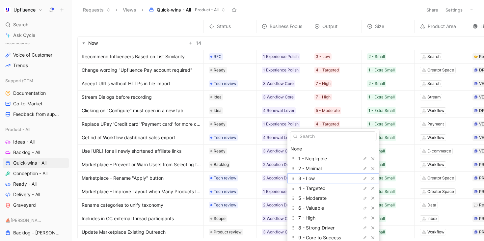
click at [330, 177] on div "3 - Low" at bounding box center [323, 179] width 49 height 8
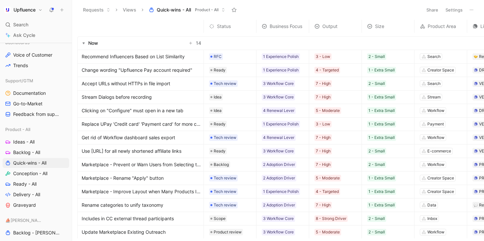
scroll to position [21, 0]
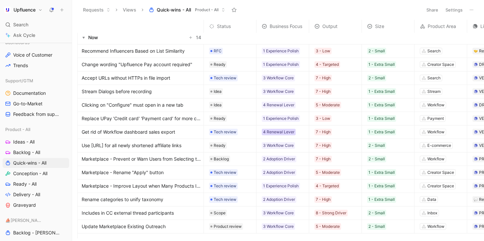
click at [279, 131] on div "4 Renewal Lever" at bounding box center [278, 132] width 31 height 7
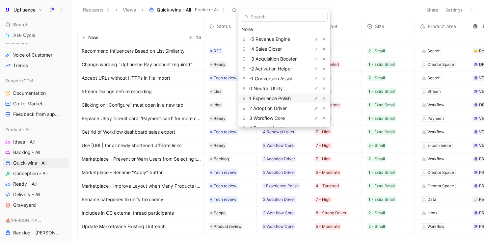
scroll to position [14, 0]
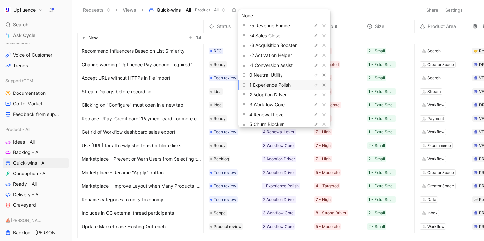
click at [279, 87] on span "1 Experience Polish" at bounding box center [270, 85] width 42 height 6
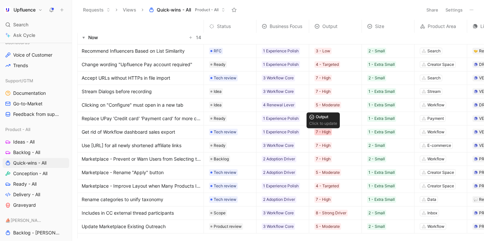
click at [325, 133] on div "7 - High" at bounding box center [323, 132] width 15 height 7
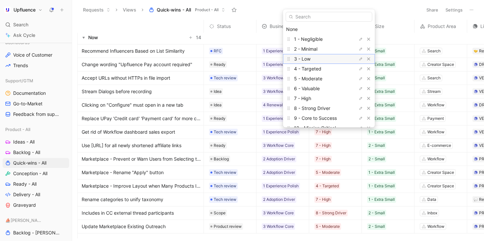
click at [321, 61] on div "3 - Low" at bounding box center [318, 59] width 49 height 8
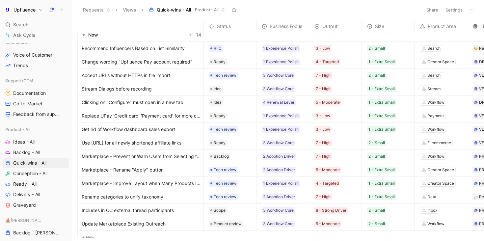
scroll to position [24, 0]
click at [323, 141] on div "7 - High" at bounding box center [323, 142] width 15 height 7
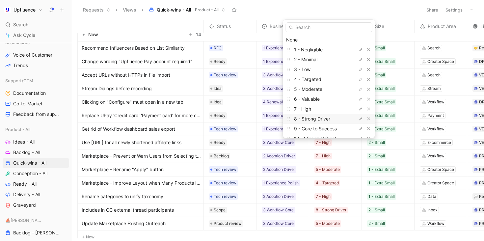
scroll to position [18, 0]
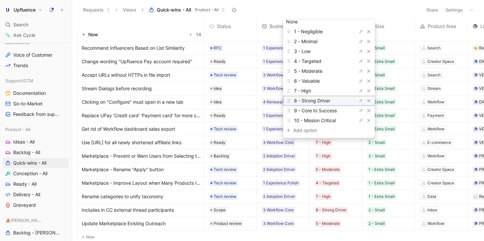
click at [323, 103] on span "8 - Strong Driver" at bounding box center [312, 101] width 36 height 6
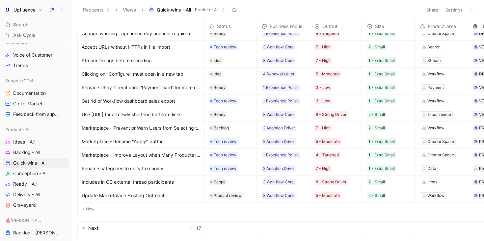
scroll to position [61, 0]
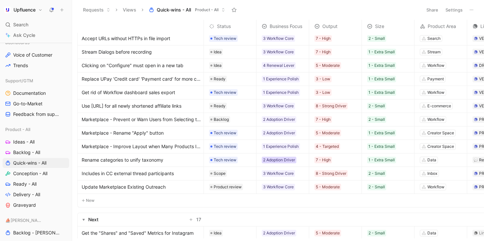
click at [266, 159] on div "2 Adoption Driver" at bounding box center [279, 160] width 32 height 7
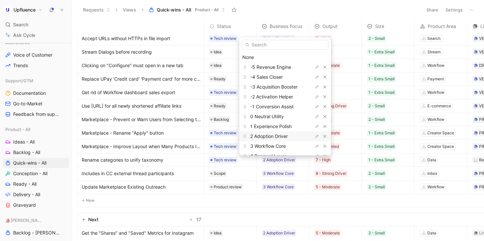
scroll to position [28, 0]
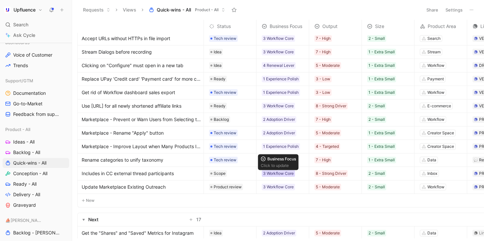
click at [290, 174] on div "3 Workflow Core" at bounding box center [278, 173] width 31 height 7
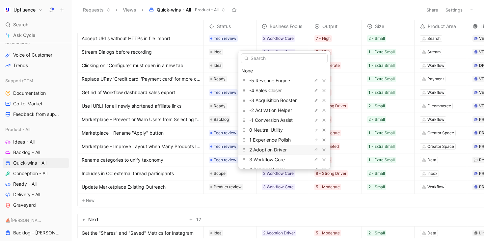
scroll to position [27, 0]
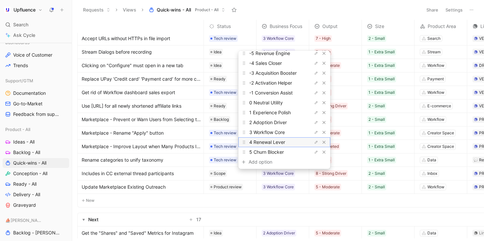
click at [275, 143] on span "4 Renewal Lever" at bounding box center [267, 142] width 36 height 6
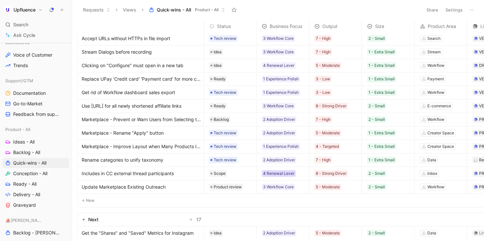
click at [284, 171] on div "4 Renewal Lever" at bounding box center [278, 173] width 31 height 7
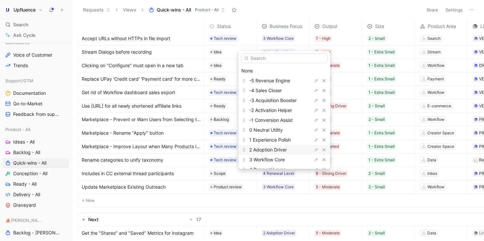
scroll to position [28, 0]
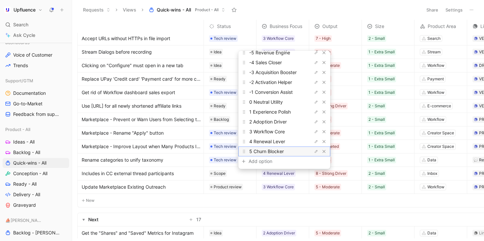
click at [283, 154] on div "5 Churn Blocker" at bounding box center [273, 152] width 49 height 8
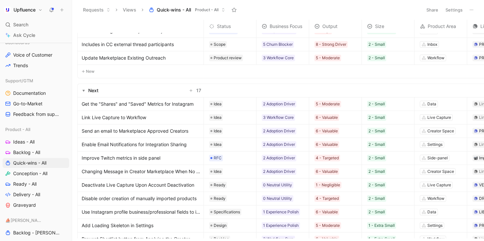
scroll to position [215, 0]
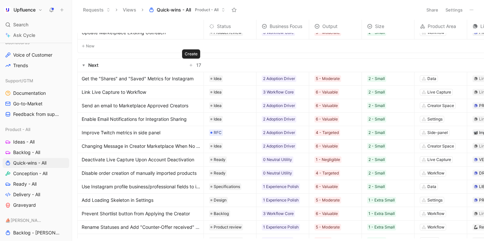
click at [193, 66] on button "button" at bounding box center [191, 65] width 8 height 8
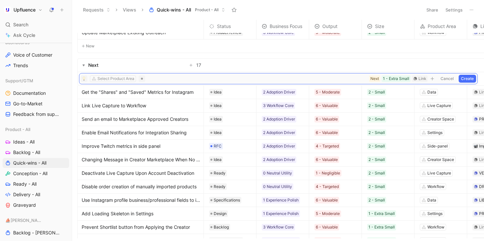
click at [453, 75] on button "Cancel" at bounding box center [448, 79] width 18 height 8
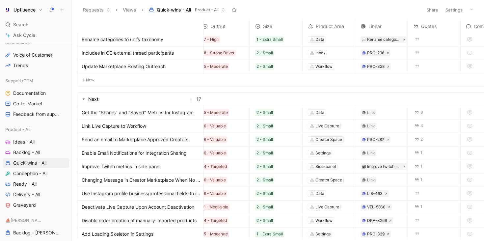
scroll to position [182, 0]
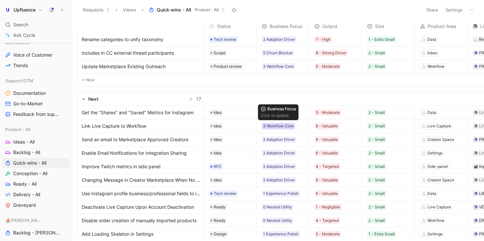
click at [286, 127] on div "3 Workflow Core" at bounding box center [278, 126] width 31 height 7
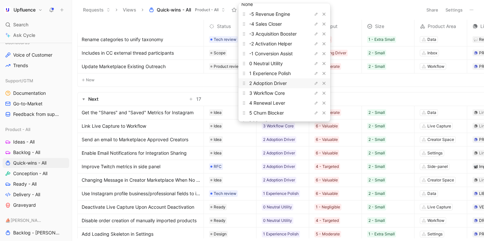
scroll to position [19, 0]
click at [286, 101] on div "4 Renewal Lever" at bounding box center [273, 103] width 49 height 8
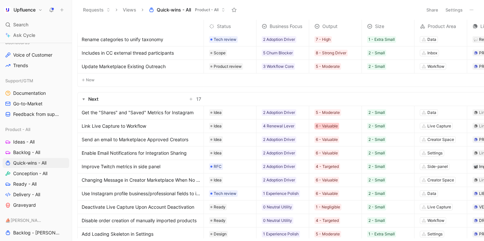
click at [324, 125] on div "6 - Valuable" at bounding box center [327, 126] width 22 height 7
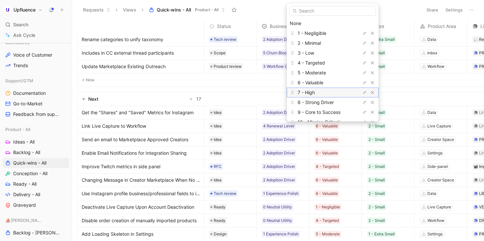
click at [317, 93] on div "7 - High" at bounding box center [322, 93] width 49 height 8
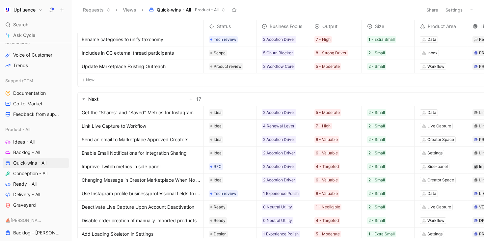
click at [153, 121] on div "Link Live Capture to Workflow" at bounding box center [141, 126] width 126 height 13
click at [145, 125] on span "Link Live Capture to Workflow" at bounding box center [114, 126] width 65 height 8
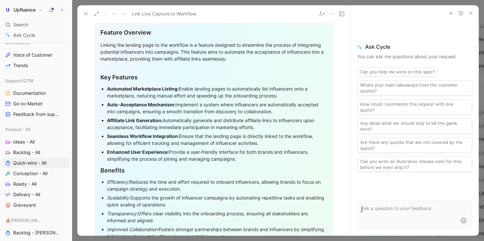
scroll to position [797, 0]
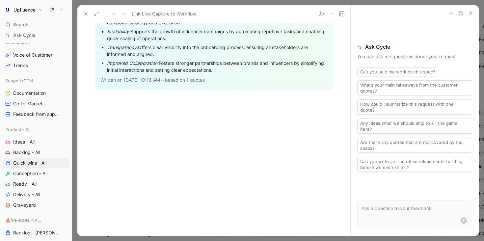
click at [153, 122] on div at bounding box center [213, 136] width 273 height 72
click at [125, 102] on div at bounding box center [213, 136] width 273 height 72
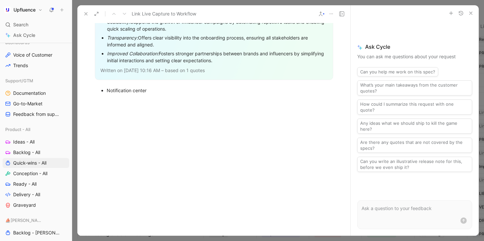
click at [286, 111] on div at bounding box center [213, 136] width 273 height 72
click at [83, 12] on button at bounding box center [85, 13] width 9 height 9
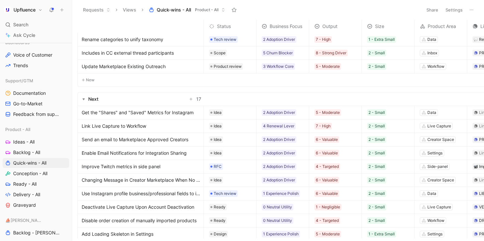
scroll to position [182, 3]
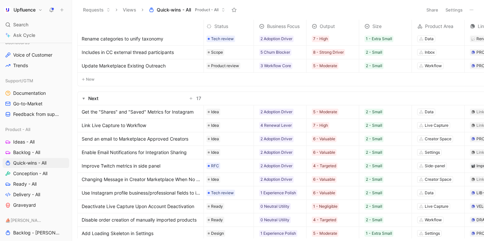
drag, startPoint x: 142, startPoint y: 126, endPoint x: 137, endPoint y: 101, distance: 25.2
click at [137, 101] on tbody "No Priority Now 14 Recommend Influencers Based on List Similarity RFC 1 Experie…" at bounding box center [354, 225] width 559 height 749
click at [164, 125] on link "Link Live Capture to Workflow" at bounding box center [141, 126] width 119 height 8
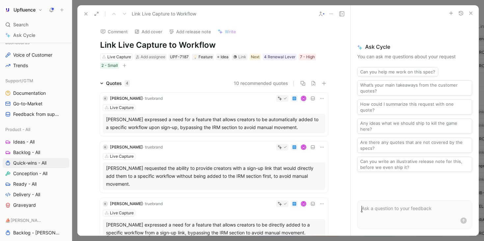
click at [85, 12] on icon at bounding box center [85, 13] width 5 height 5
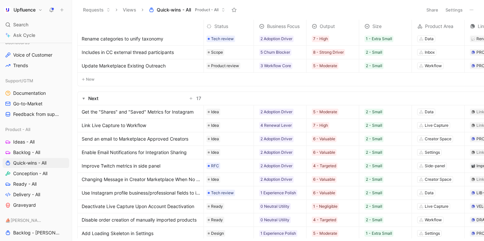
click at [176, 138] on span "Send an email to Marketplace Approved Creators" at bounding box center [135, 139] width 107 height 8
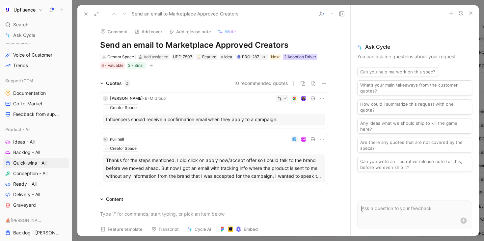
click at [300, 58] on div "2 Adoption Driver" at bounding box center [300, 57] width 32 height 7
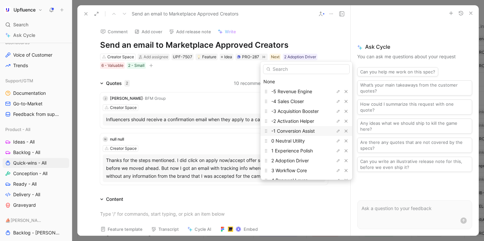
scroll to position [28, 0]
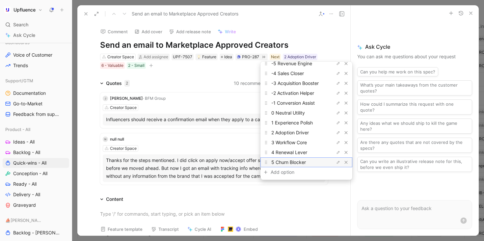
click at [303, 159] on div "5 Churn Blocker" at bounding box center [296, 162] width 49 height 8
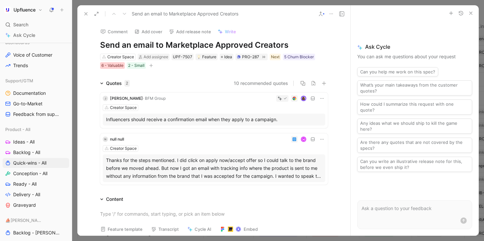
click at [115, 68] on div "6 - Valuable" at bounding box center [112, 65] width 22 height 7
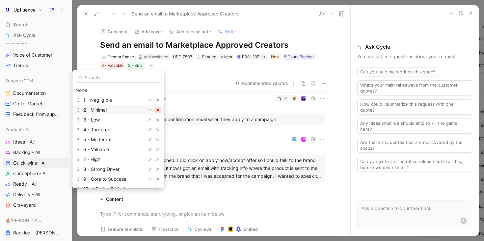
scroll to position [18, 0]
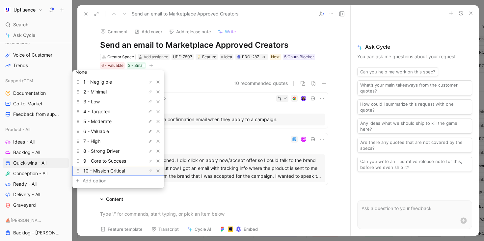
click at [118, 171] on span "10 - Mission Critical" at bounding box center [104, 171] width 42 height 6
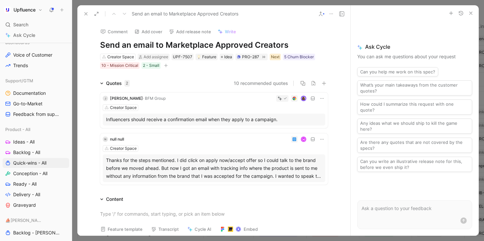
click at [274, 57] on div "Next" at bounding box center [275, 57] width 9 height 7
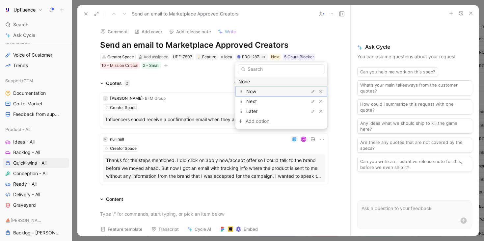
click at [268, 92] on div "Now" at bounding box center [270, 92] width 49 height 8
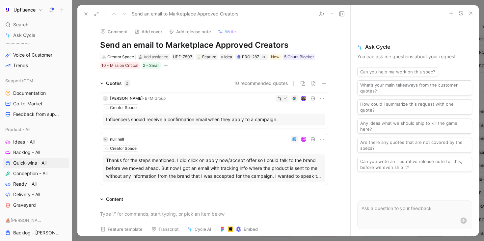
click at [84, 13] on icon at bounding box center [85, 13] width 5 height 5
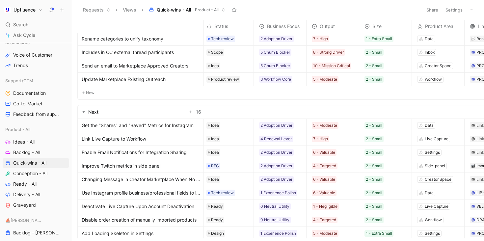
scroll to position [213, 3]
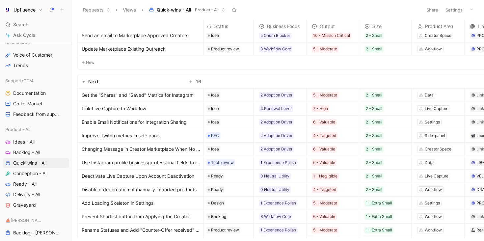
click at [165, 120] on span "Enable Email Notifications for Integration Sharing" at bounding box center [134, 122] width 105 height 8
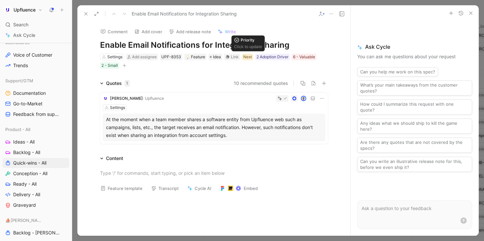
click at [247, 59] on div "Next" at bounding box center [247, 57] width 9 height 7
click at [249, 57] on div "Next" at bounding box center [247, 57] width 9 height 7
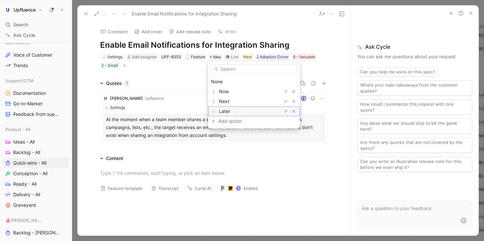
click at [238, 111] on div "Later" at bounding box center [243, 111] width 49 height 8
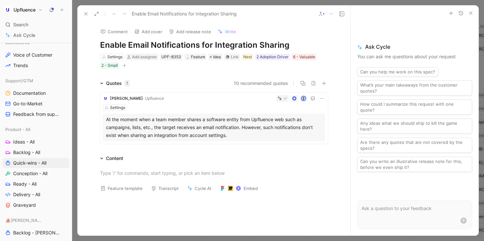
click at [86, 15] on icon at bounding box center [85, 13] width 5 height 5
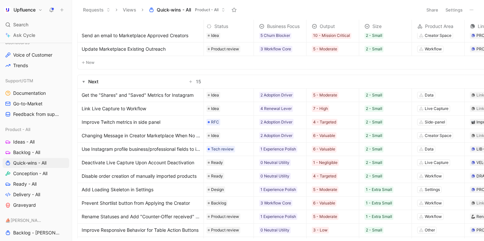
click at [152, 121] on span "Improve Twitch metrics in side panel" at bounding box center [121, 122] width 79 height 8
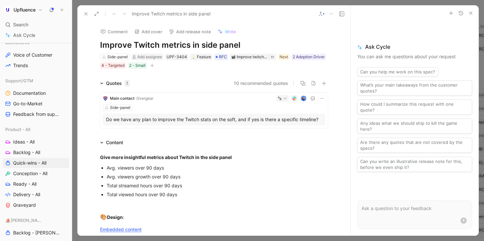
drag, startPoint x: 103, startPoint y: 44, endPoint x: 243, endPoint y: 46, distance: 139.4
click at [244, 46] on h1 "Improve Twitch metrics in side panel" at bounding box center [214, 45] width 228 height 11
click at [259, 71] on div "Comment Add cover Add release note Write Improve Twitch metrics in side panel S…" at bounding box center [213, 129] width 273 height 214
click at [85, 13] on use at bounding box center [86, 14] width 3 height 3
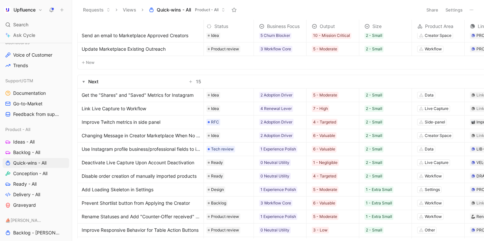
click at [171, 134] on span "Changing Message in Creator Marketplace When No Offers Are Available" at bounding box center [141, 136] width 119 height 8
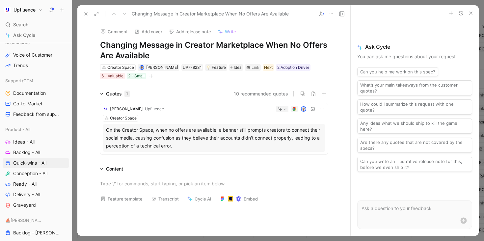
drag, startPoint x: 99, startPoint y: 40, endPoint x: 161, endPoint y: 54, distance: 64.4
click at [164, 54] on div "Comment Add cover Add release note Write Changing Message in Creator Marketplac…" at bounding box center [214, 51] width 253 height 58
drag, startPoint x: 161, startPoint y: 54, endPoint x: 95, endPoint y: 38, distance: 68.8
click at [95, 38] on div "Comment Add cover Add release note Write Changing Message in Creator Marketplac…" at bounding box center [214, 51] width 253 height 58
click at [176, 84] on div "Comment Add cover Add release note Write Changing Message in Creator Marketplac…" at bounding box center [213, 129] width 273 height 214
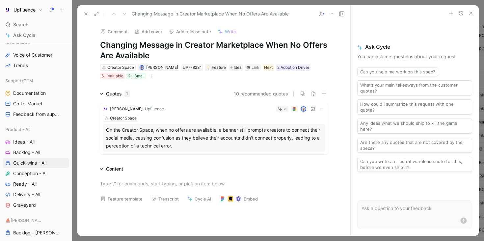
click at [84, 14] on icon at bounding box center [85, 13] width 5 height 5
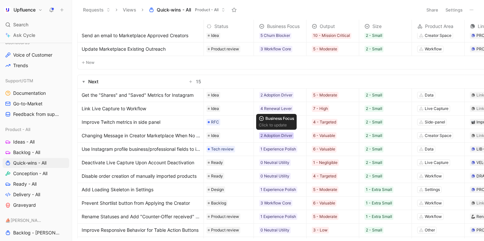
click at [285, 134] on div "2 Adoption Driver" at bounding box center [277, 135] width 32 height 7
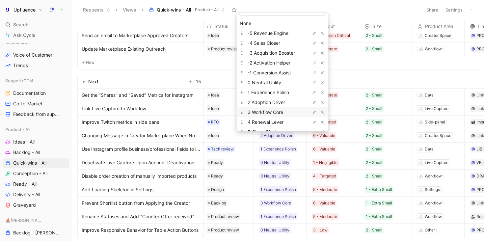
scroll to position [12, 0]
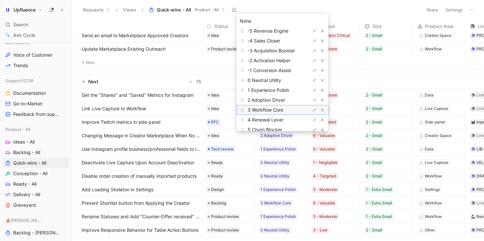
click at [283, 110] on span "3 Workflow Core" at bounding box center [266, 110] width 36 height 6
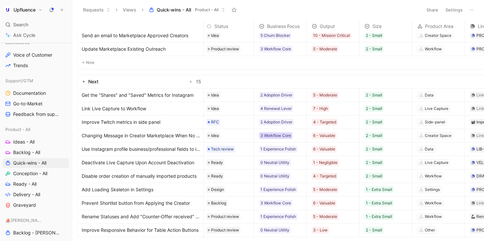
click at [284, 134] on div "3 Workflow Core" at bounding box center [276, 135] width 31 height 7
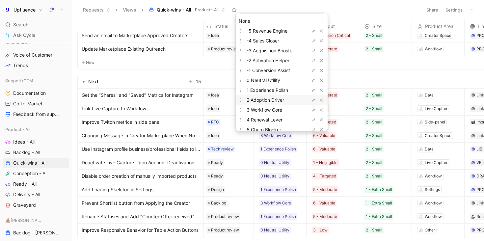
scroll to position [12, 0]
click at [275, 120] on span "4 Renewal Lever" at bounding box center [265, 120] width 36 height 6
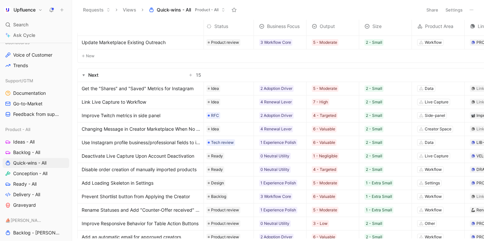
scroll to position [224, 3]
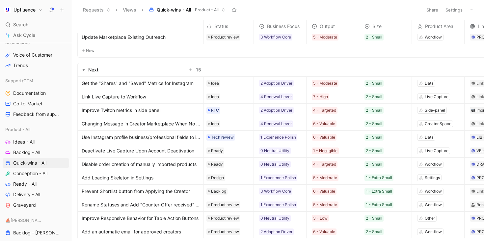
click at [170, 124] on span "Changing Message in Creator Marketplace When No Offers Are Available" at bounding box center [141, 124] width 119 height 8
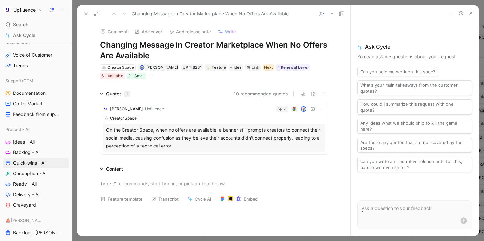
click at [264, 69] on div "Next" at bounding box center [268, 67] width 9 height 7
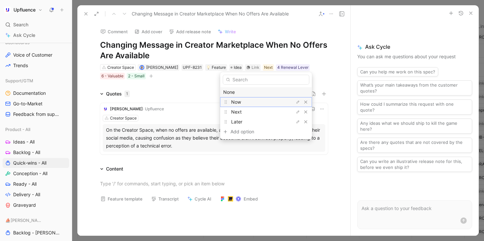
click at [263, 102] on div "Now" at bounding box center [255, 102] width 49 height 8
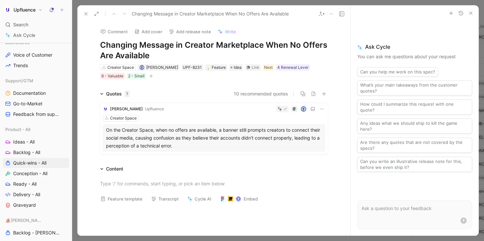
click at [84, 14] on icon at bounding box center [85, 13] width 5 height 5
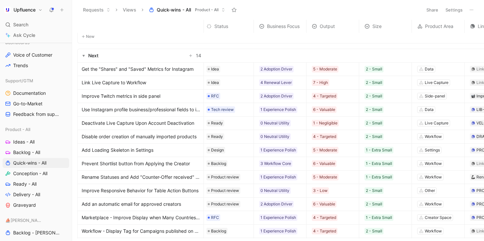
scroll to position [243, 3]
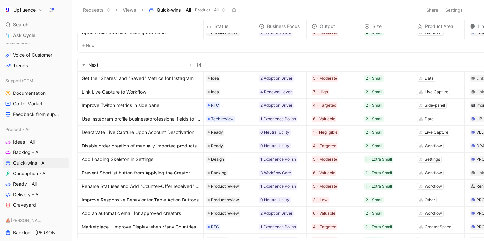
click at [177, 120] on span "Use Instagram profile business/professional fields to improve brand detection" at bounding box center [141, 119] width 119 height 8
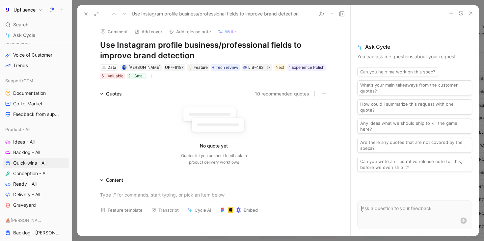
click at [88, 13] on icon at bounding box center [85, 13] width 5 height 5
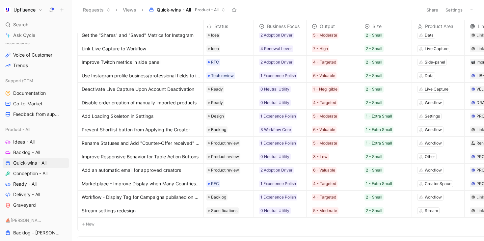
scroll to position [296, 3]
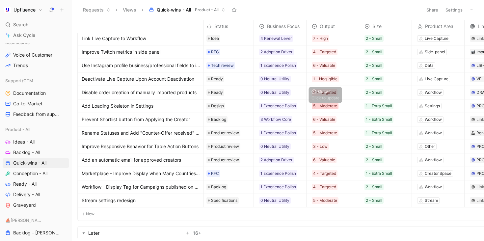
click at [318, 105] on div "5 - Moderate" at bounding box center [325, 106] width 24 height 7
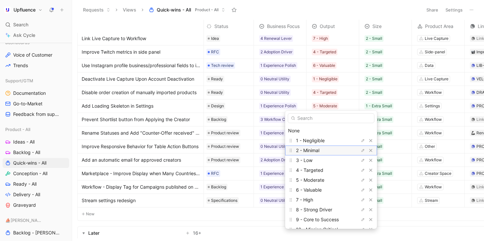
click at [323, 153] on div "2 - Minimal" at bounding box center [320, 151] width 49 height 8
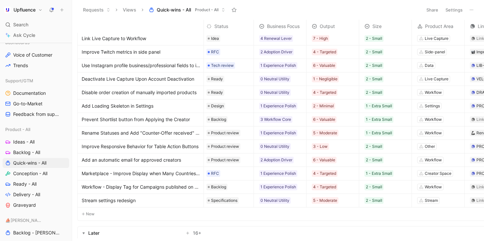
click at [187, 120] on span "Prevent Shortlist button from Applying the Creator" at bounding box center [136, 120] width 108 height 8
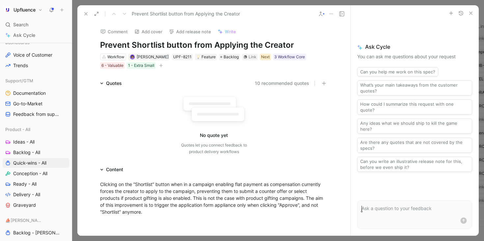
click at [264, 59] on div "Next" at bounding box center [265, 57] width 9 height 7
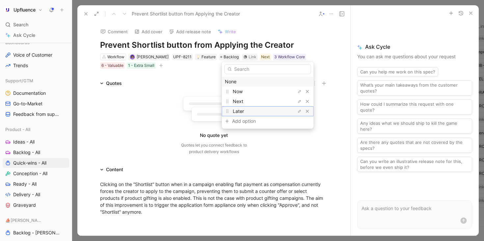
click at [257, 112] on div "Later" at bounding box center [257, 111] width 49 height 8
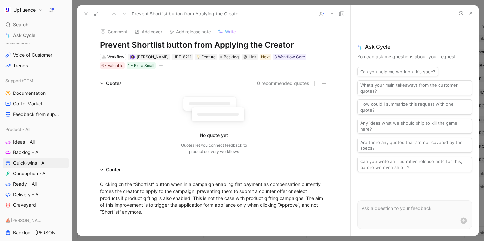
click at [85, 16] on button at bounding box center [85, 13] width 9 height 9
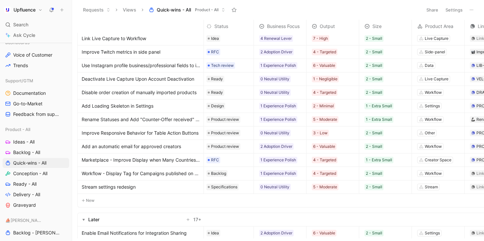
click at [169, 135] on span "Improve Responsive Behavior for Table Action Buttons" at bounding box center [140, 133] width 117 height 8
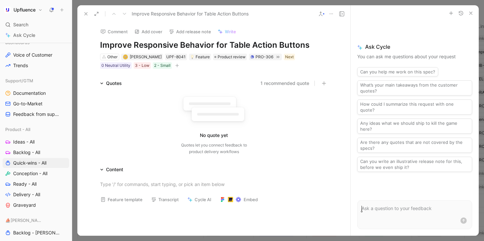
click at [83, 11] on button at bounding box center [85, 13] width 9 height 9
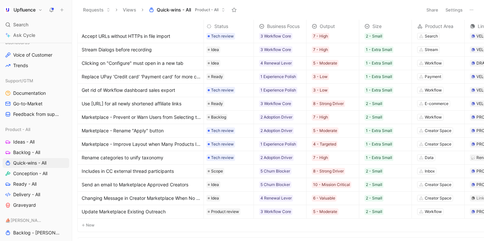
scroll to position [79, 3]
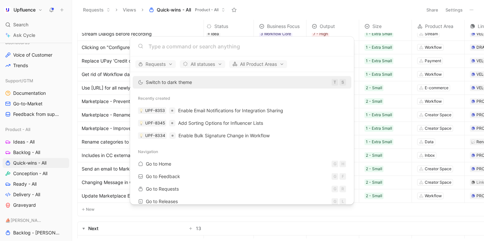
click at [146, 20] on body "Upfluence Search ⌘ K Ask Cycle Workspace Home G then H Feedback G then F Reques…" at bounding box center [242, 120] width 484 height 241
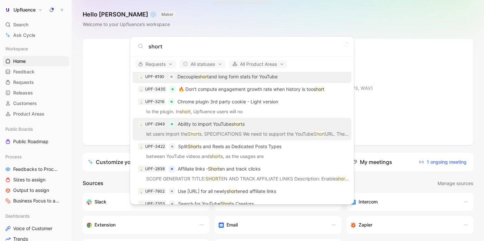
scroll to position [18, 0]
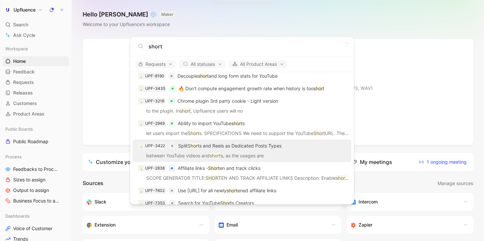
type input "short"
click at [258, 148] on p "Split Short s and Reels as Dedicated Posts Types" at bounding box center [229, 146] width 103 height 8
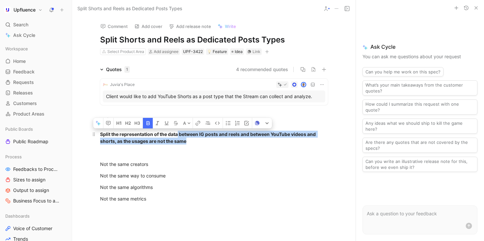
drag, startPoint x: 177, startPoint y: 134, endPoint x: 283, endPoint y: 143, distance: 106.5
click at [284, 143] on div "Split the representation of the data between IG posts and reels and between You…" at bounding box center [214, 138] width 228 height 14
click at [283, 143] on div "Split the representation of the data between IG posts and reels and between You…" at bounding box center [214, 138] width 228 height 14
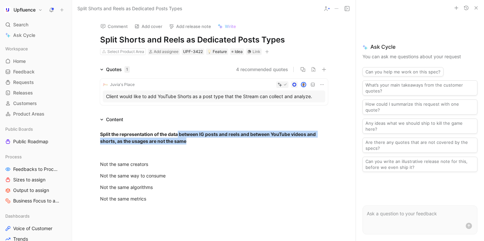
click at [147, 54] on div "Select Product Area Add assignee UPF-3422 Feature Idea Link" at bounding box center [214, 52] width 229 height 8
click at [135, 51] on div "Select Product Area" at bounding box center [125, 51] width 37 height 7
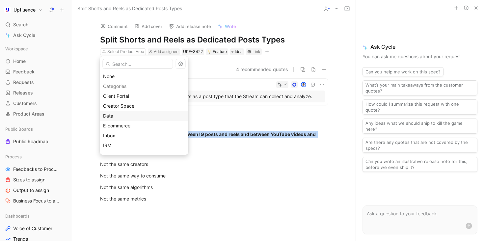
click at [143, 114] on div "Data" at bounding box center [144, 116] width 82 height 8
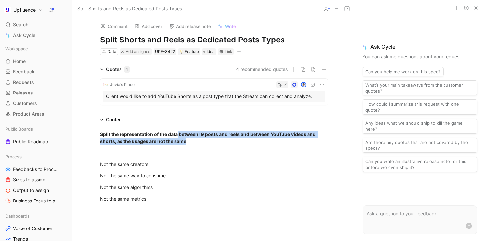
click at [327, 7] on use at bounding box center [326, 9] width 3 height 4
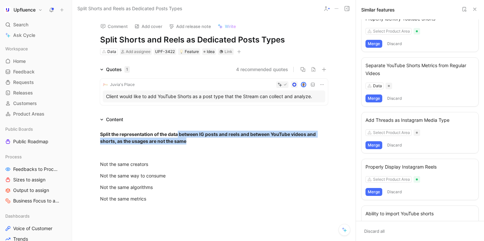
scroll to position [10, 0]
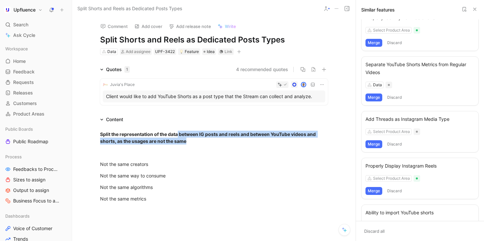
click at [376, 97] on button "Merge" at bounding box center [374, 98] width 17 height 8
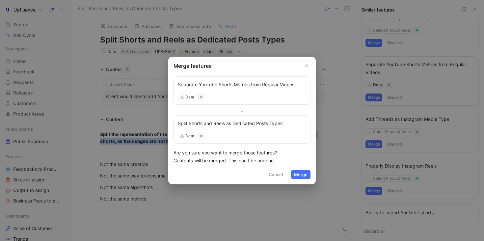
click at [304, 174] on button "Merge" at bounding box center [300, 174] width 19 height 9
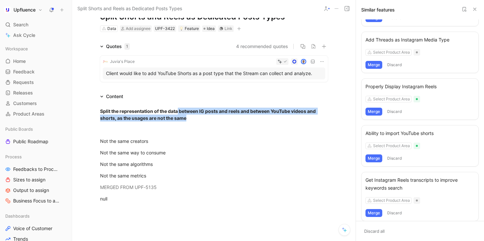
scroll to position [0, 0]
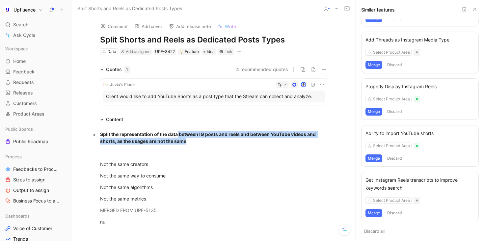
click at [206, 140] on div "Split the representation of the data between IG posts and reels and between You…" at bounding box center [214, 138] width 228 height 14
click at [200, 140] on div "Split the representation of the data between IG posts and reels and between You…" at bounding box center [214, 138] width 228 height 14
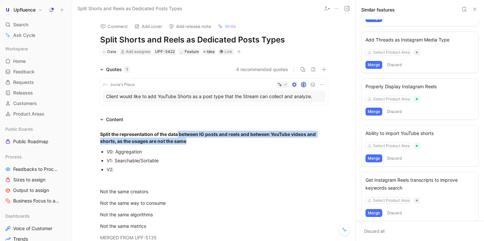
click at [180, 152] on div "V0: Aggregation" at bounding box center [217, 151] width 221 height 7
click at [152, 152] on div "V0: Aggregation" at bounding box center [217, 151] width 221 height 7
click at [125, 177] on div at bounding box center [214, 180] width 228 height 7
click at [123, 170] on div "V2:" at bounding box center [217, 169] width 221 height 7
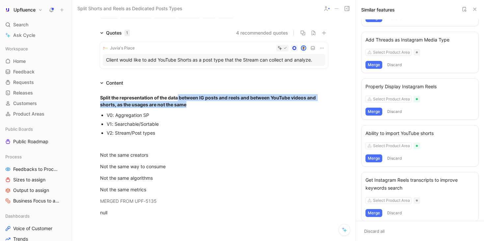
scroll to position [36, 0]
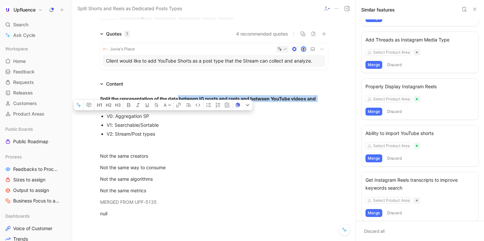
drag, startPoint x: 104, startPoint y: 115, endPoint x: 168, endPoint y: 138, distance: 68.5
click at [169, 137] on ul "V0: Aggregation SP V1: Searchable/Sortable V2: Stream/Post types" at bounding box center [214, 125] width 253 height 27
click at [168, 138] on p "V2: Stream/Post types" at bounding box center [217, 133] width 221 height 9
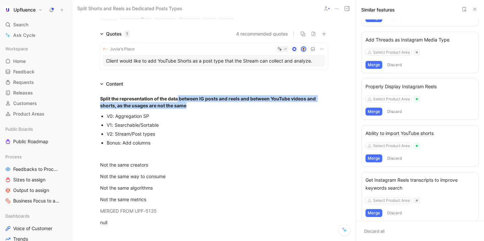
scroll to position [0, 0]
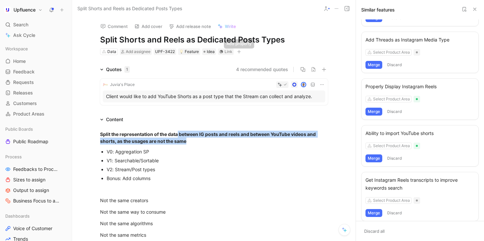
click at [238, 51] on icon "button" at bounding box center [240, 51] width 4 height 0
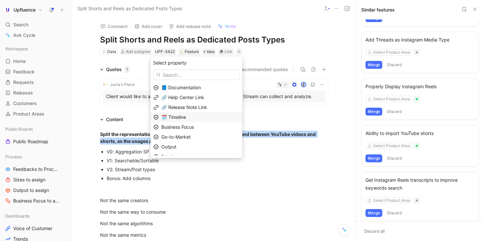
scroll to position [16, 0]
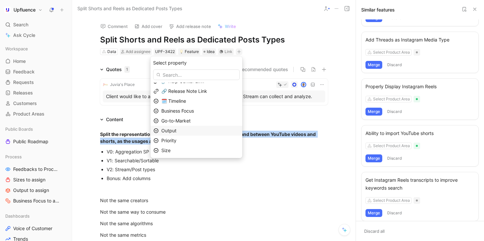
click at [199, 135] on div "Output" at bounding box center [197, 131] width 92 height 10
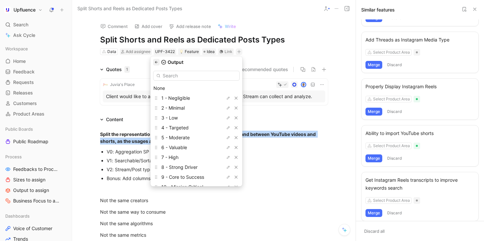
click at [158, 61] on icon "button" at bounding box center [157, 62] width 4 height 4
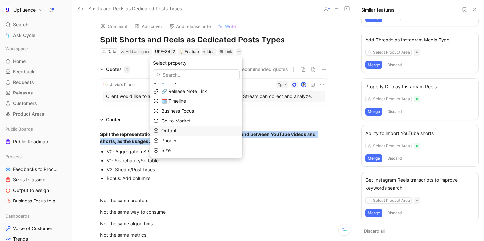
click at [189, 129] on div "Output" at bounding box center [200, 131] width 78 height 8
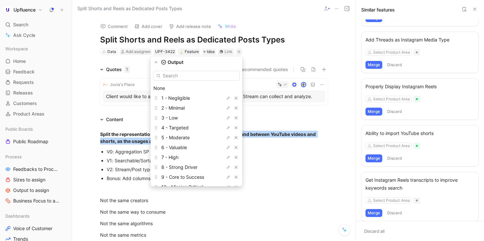
scroll to position [18, 0]
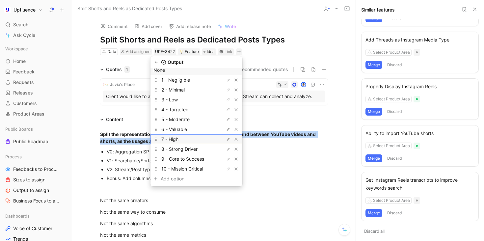
click at [194, 140] on div "7 - High" at bounding box center [185, 139] width 49 height 8
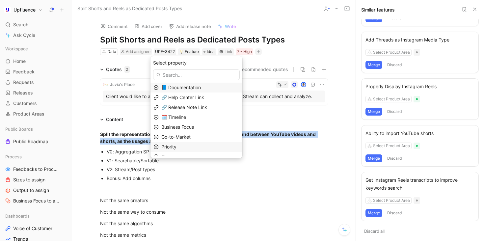
scroll to position [6, 0]
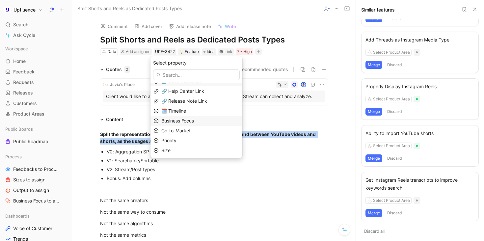
click at [194, 122] on span "Business Focus" at bounding box center [177, 121] width 33 height 6
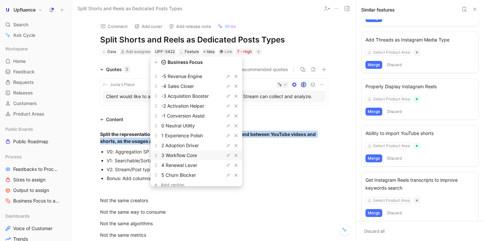
scroll to position [28, 0]
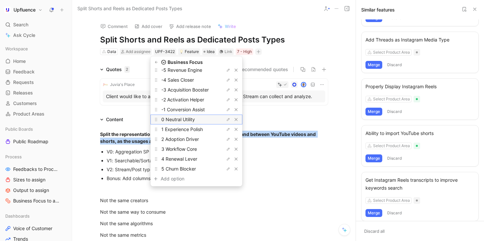
click at [195, 120] on span "0 Neutral Utility" at bounding box center [178, 120] width 34 height 6
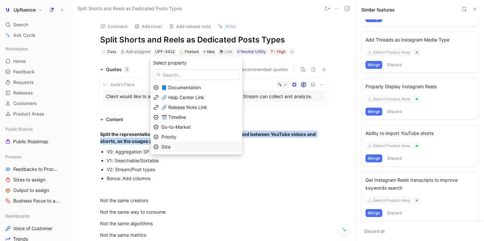
click at [186, 145] on div "Size" at bounding box center [200, 147] width 78 height 8
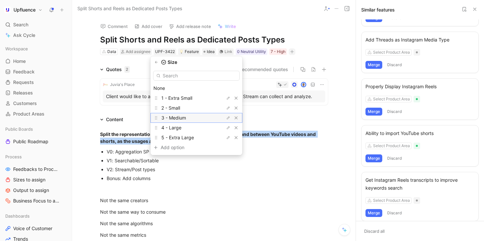
click at [186, 118] on span "3 - Medium" at bounding box center [173, 118] width 25 height 6
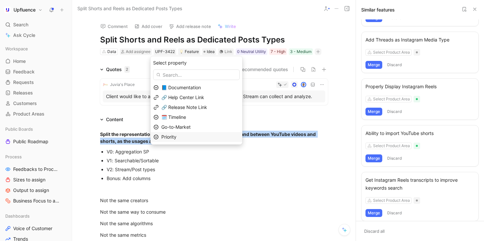
click at [185, 136] on div "Priority" at bounding box center [200, 137] width 78 height 8
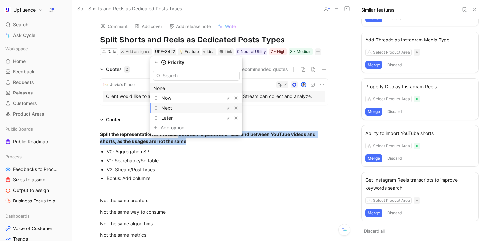
click at [192, 104] on div "Next" at bounding box center [185, 108] width 49 height 8
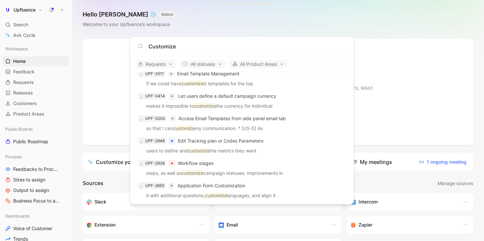
scroll to position [96, 0]
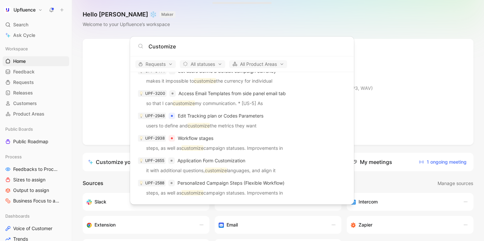
type input "Customize"
click at [43, 192] on body "Upfluence Search ⌘ K Ask Cycle Workspace Home G then H Feedback G then F Reques…" at bounding box center [242, 120] width 484 height 241
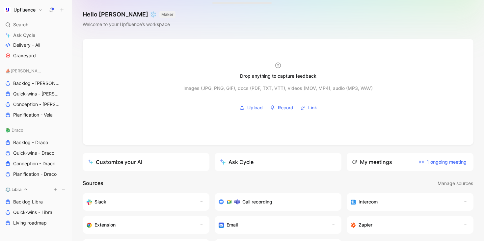
scroll to position [293, 0]
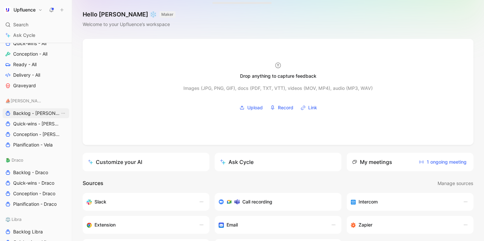
click at [28, 114] on span "Backlog - [PERSON_NAME]" at bounding box center [36, 113] width 47 height 7
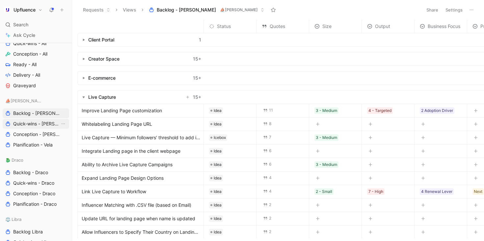
click at [30, 126] on span "Quick-wins - [PERSON_NAME]" at bounding box center [36, 124] width 47 height 7
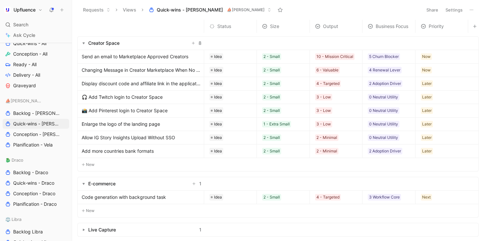
scroll to position [18, 0]
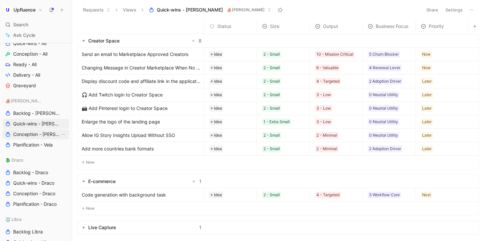
click at [40, 134] on span "Conception - [PERSON_NAME]" at bounding box center [36, 134] width 47 height 7
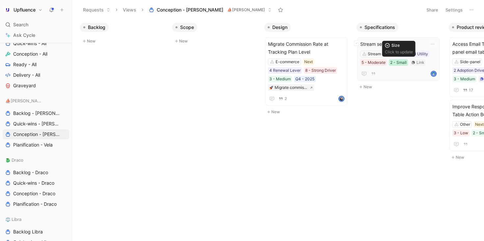
click at [396, 62] on div "2 - Small" at bounding box center [398, 62] width 16 height 7
click at [52, 144] on span "Planification - Vela" at bounding box center [33, 145] width 40 height 7
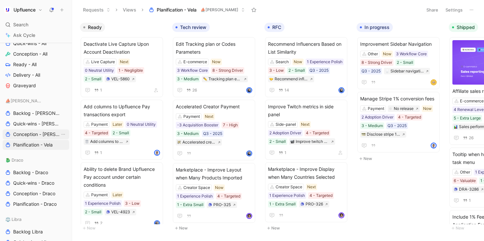
click at [51, 130] on link "Conception - [PERSON_NAME]" at bounding box center [36, 134] width 67 height 10
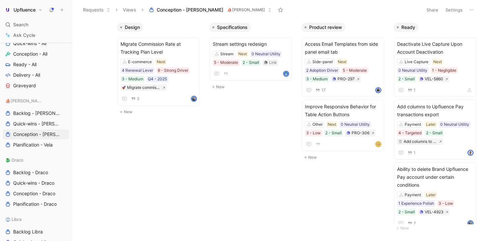
scroll to position [0, 148]
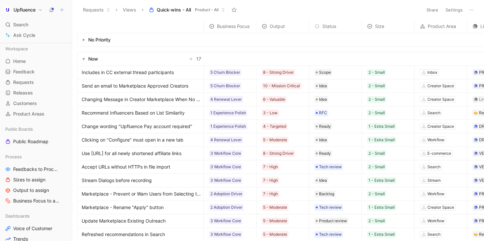
scroll to position [28, 128]
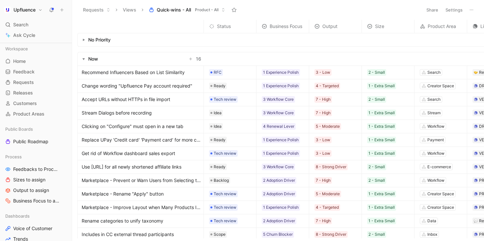
scroll to position [79, 3]
